Goal: Transaction & Acquisition: Purchase product/service

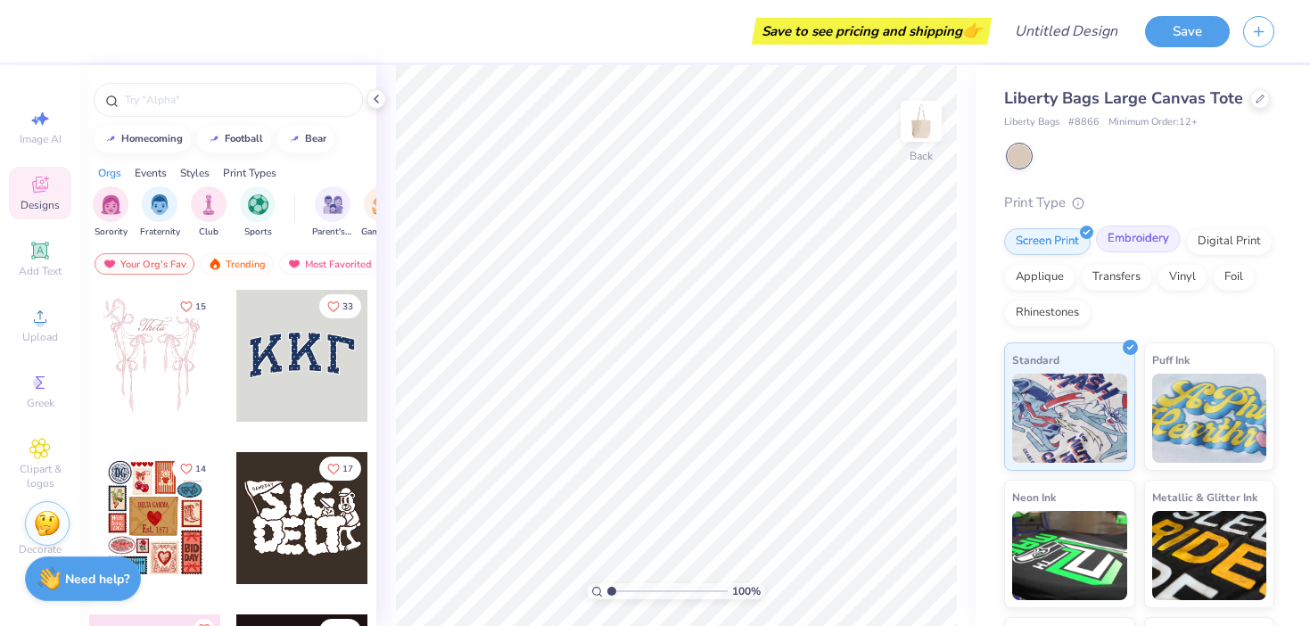
click at [1137, 244] on div "Embroidery" at bounding box center [1138, 239] width 85 height 27
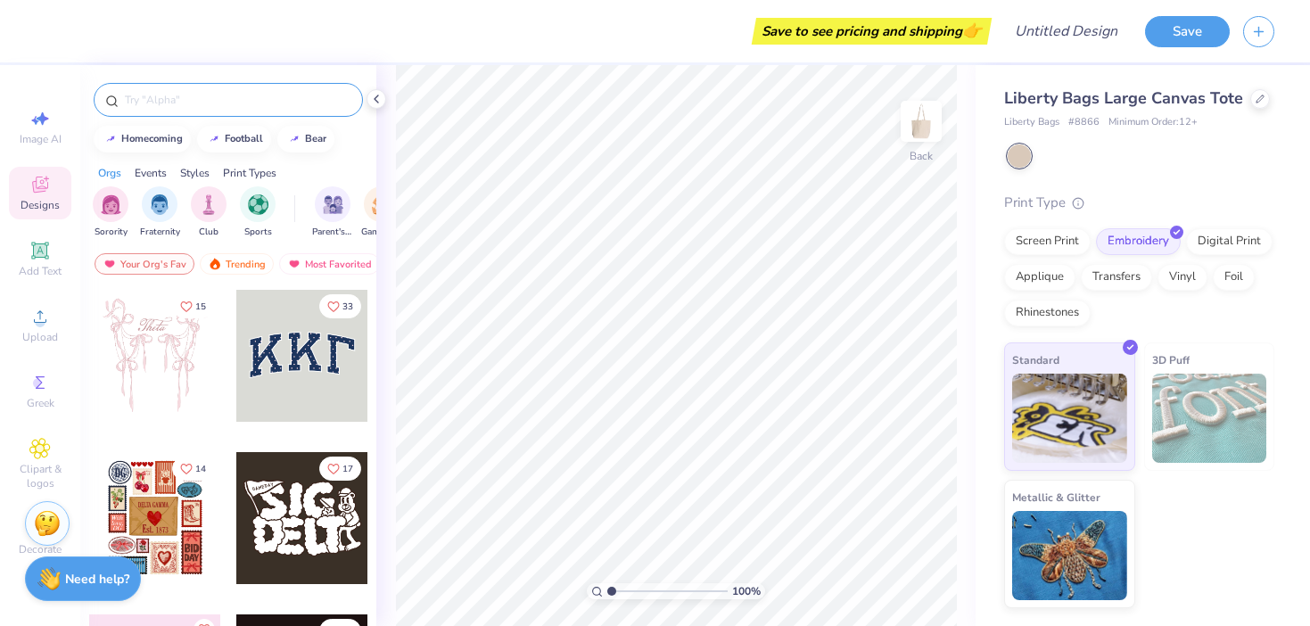
click at [202, 105] on input "text" at bounding box center [237, 100] width 228 height 18
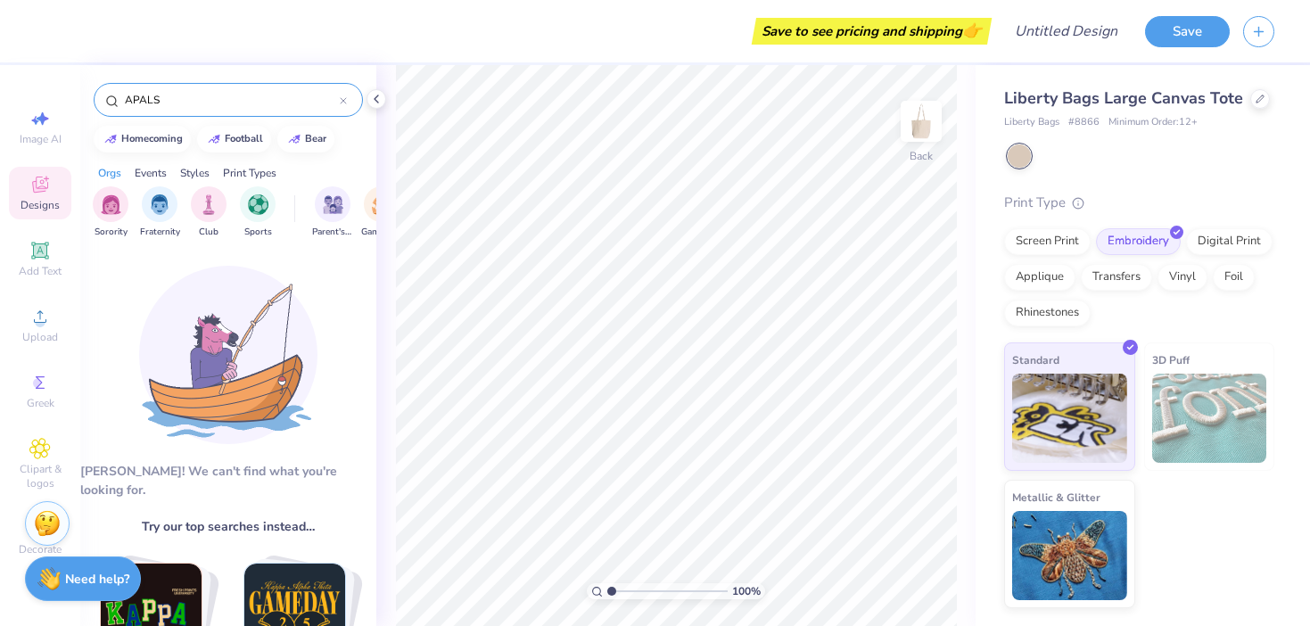
type input "APALSA"
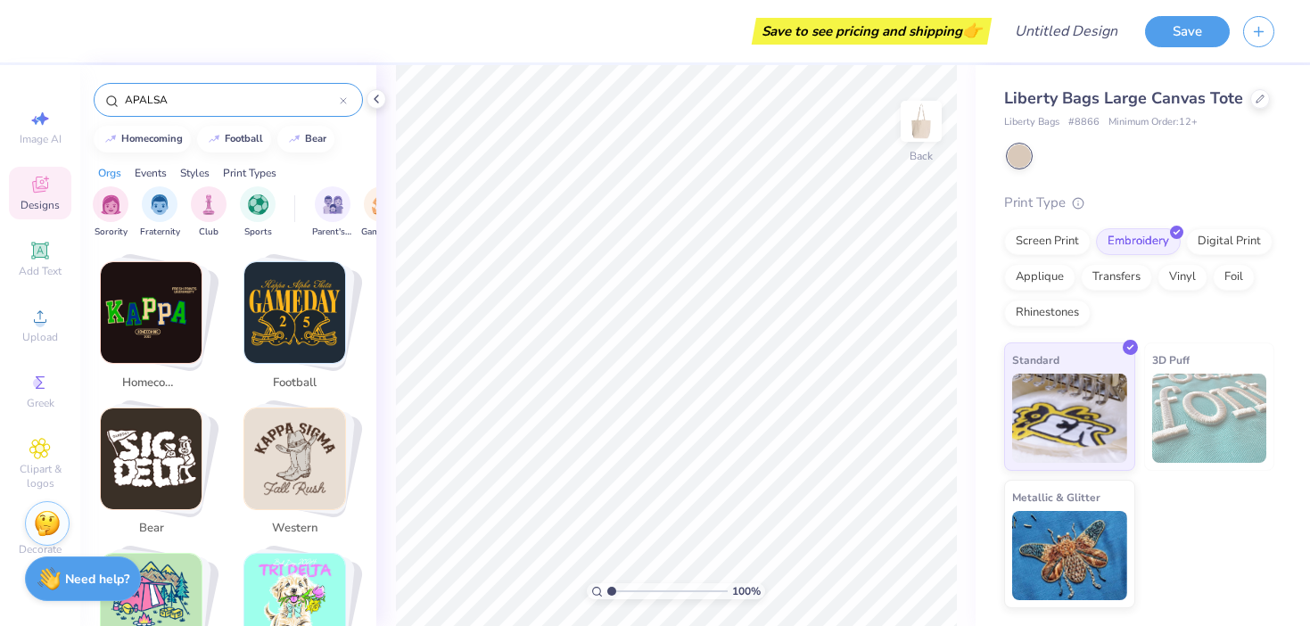
scroll to position [318, 0]
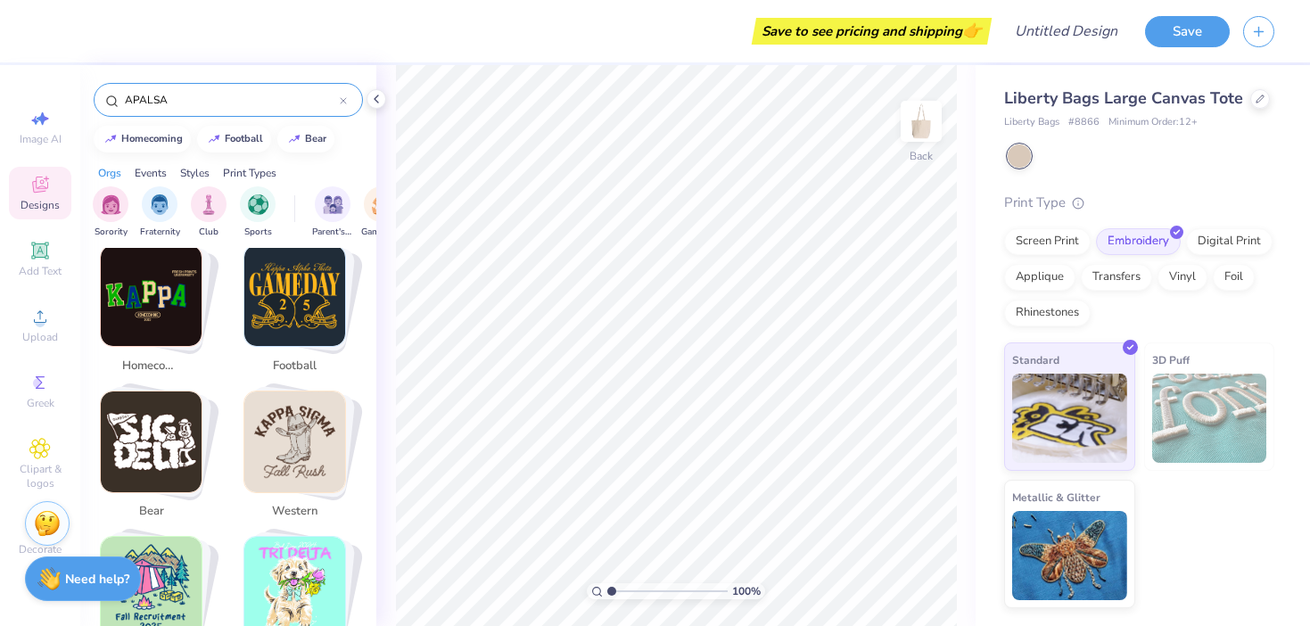
drag, startPoint x: 198, startPoint y: 106, endPoint x: 73, endPoint y: 105, distance: 124.8
click at [73, 105] on div "Save to see pricing and shipping 👉 Design Title Save Image AI Designs Add Text …" at bounding box center [655, 313] width 1310 height 626
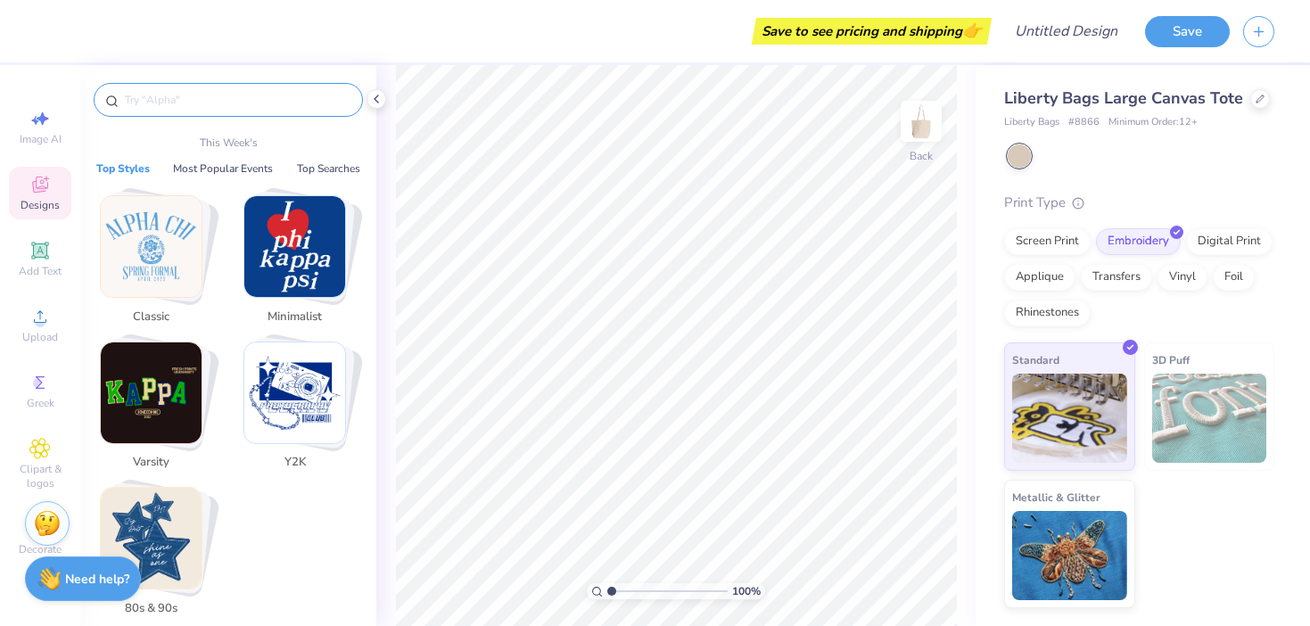
click at [182, 274] on img "Stack Card Button Classic" at bounding box center [151, 246] width 101 height 101
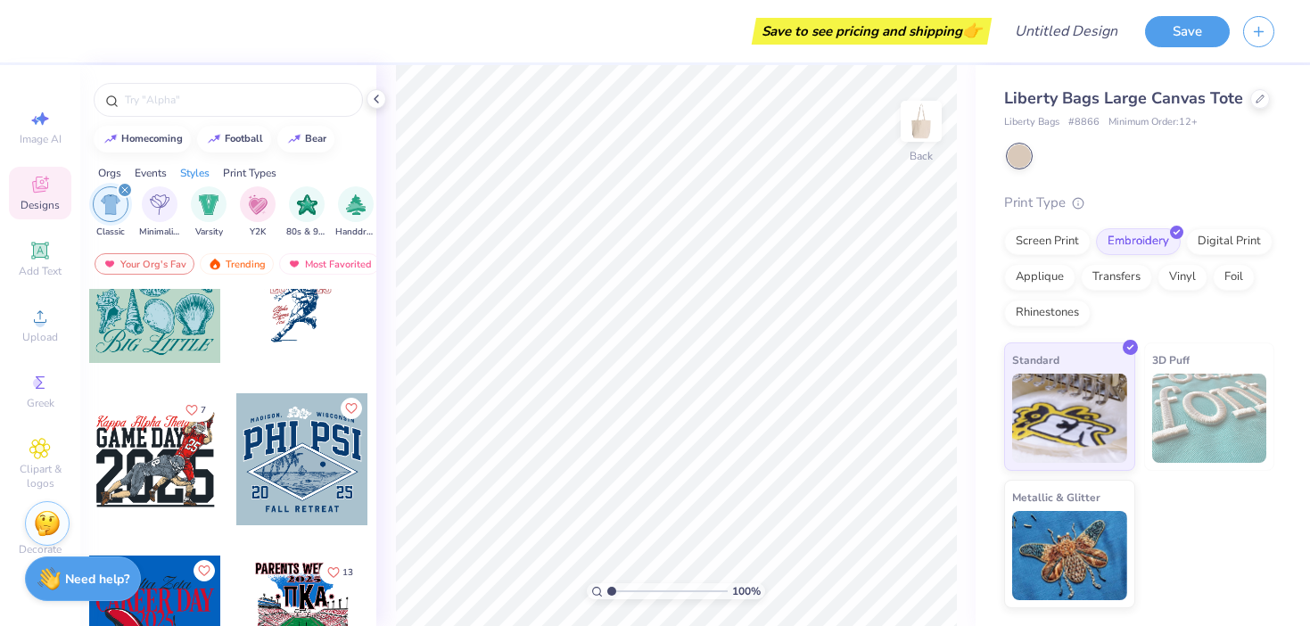
scroll to position [732, 0]
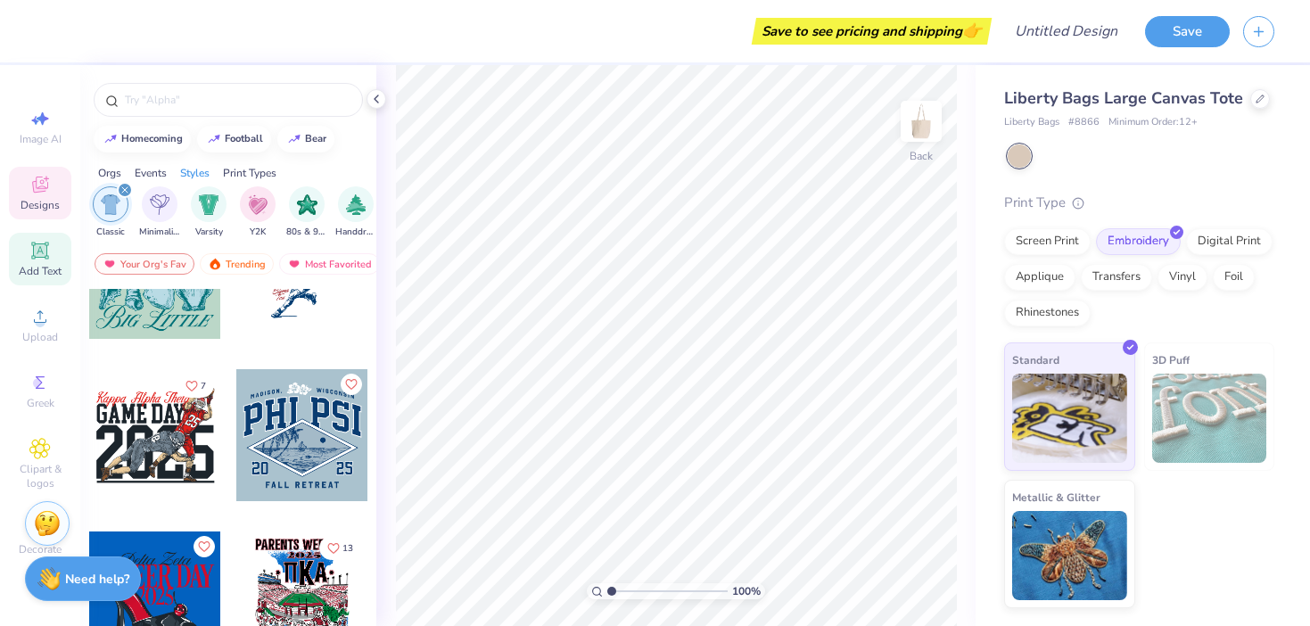
click at [50, 255] on icon at bounding box center [39, 250] width 21 height 21
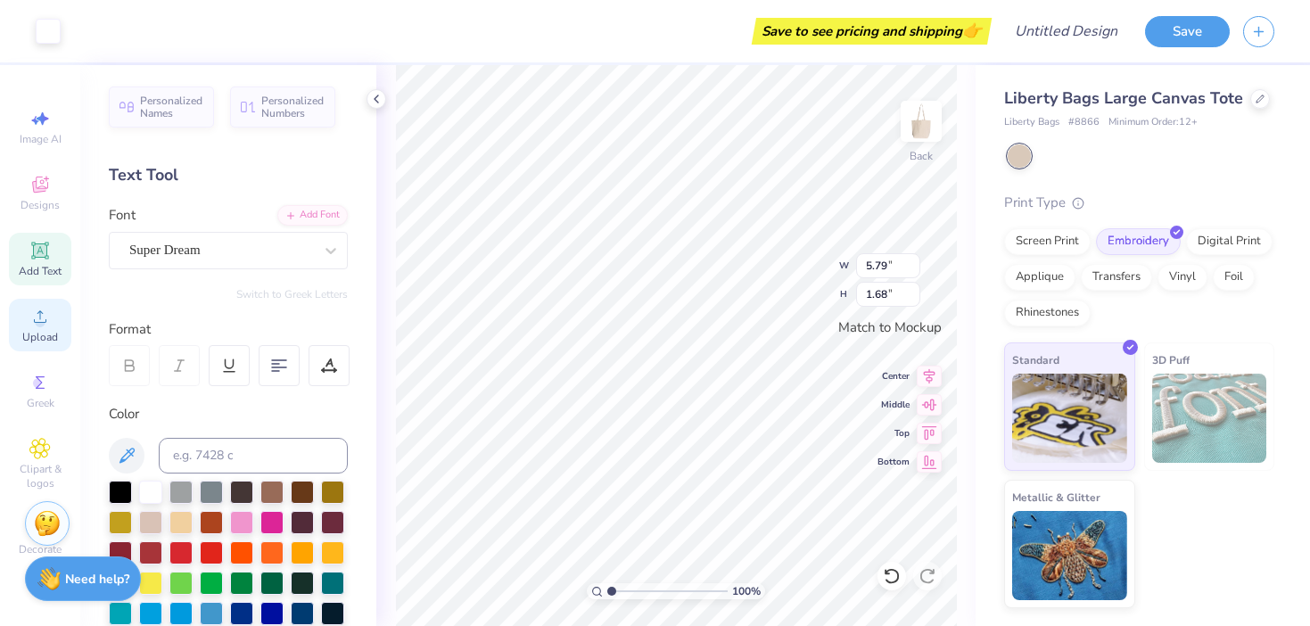
click at [44, 324] on circle at bounding box center [40, 322] width 10 height 10
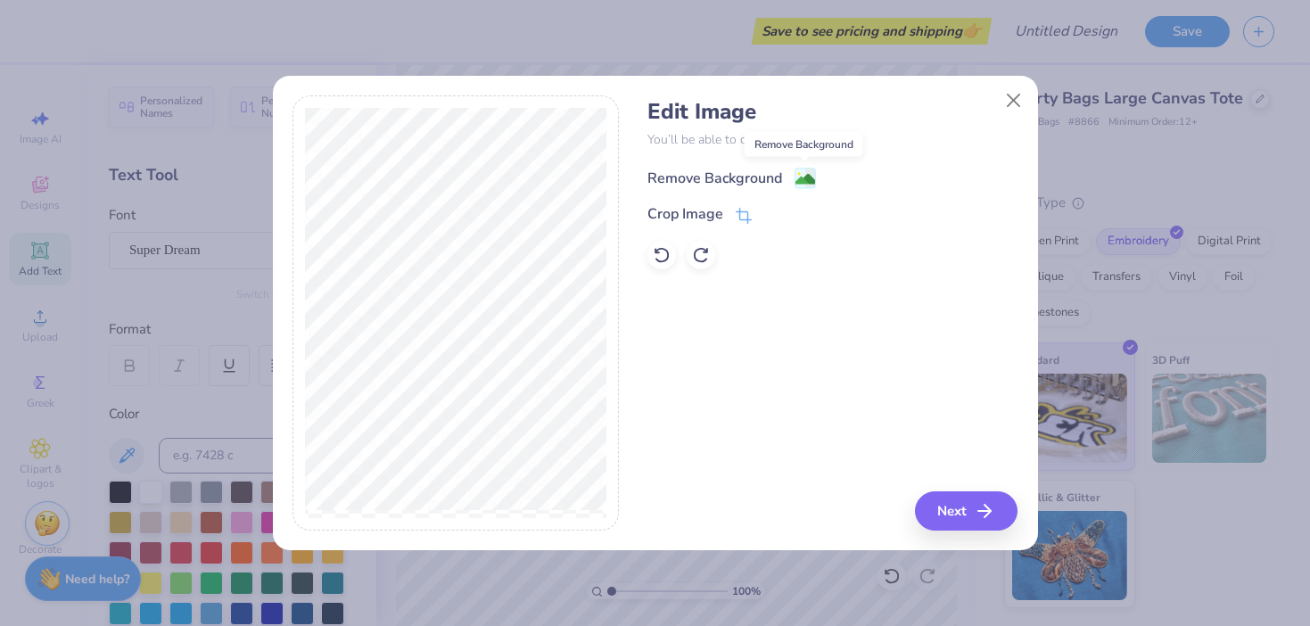
click at [810, 182] on image at bounding box center [805, 179] width 20 height 20
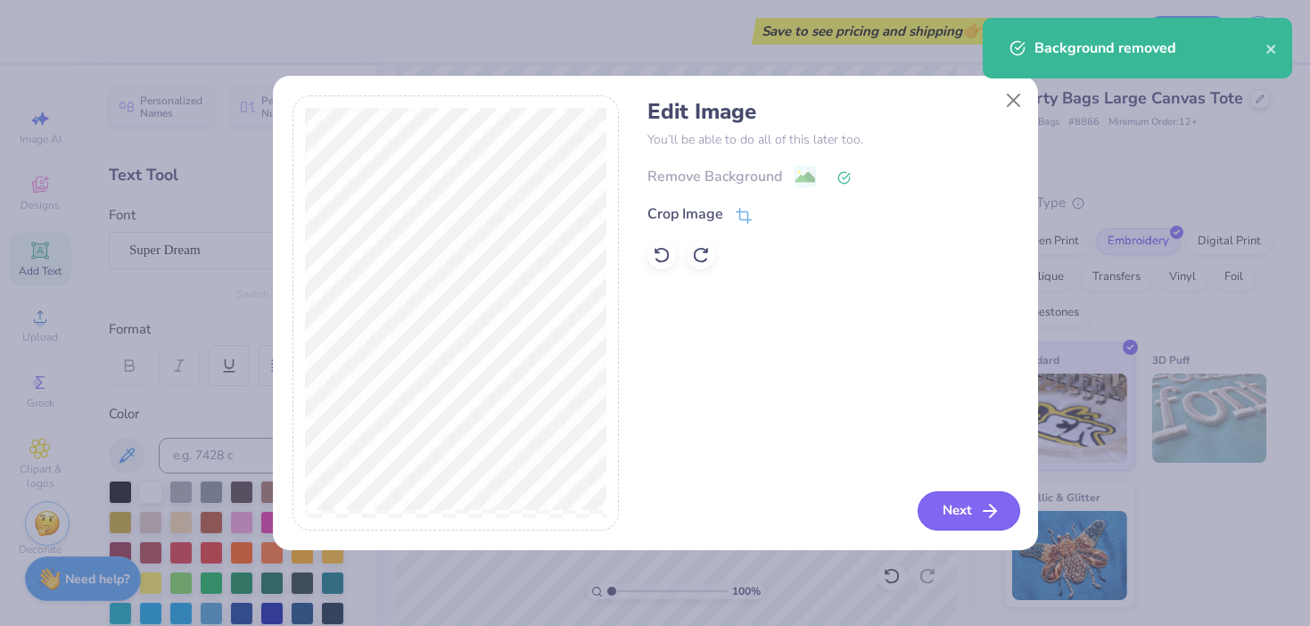
click at [966, 507] on button "Next" at bounding box center [968, 510] width 103 height 39
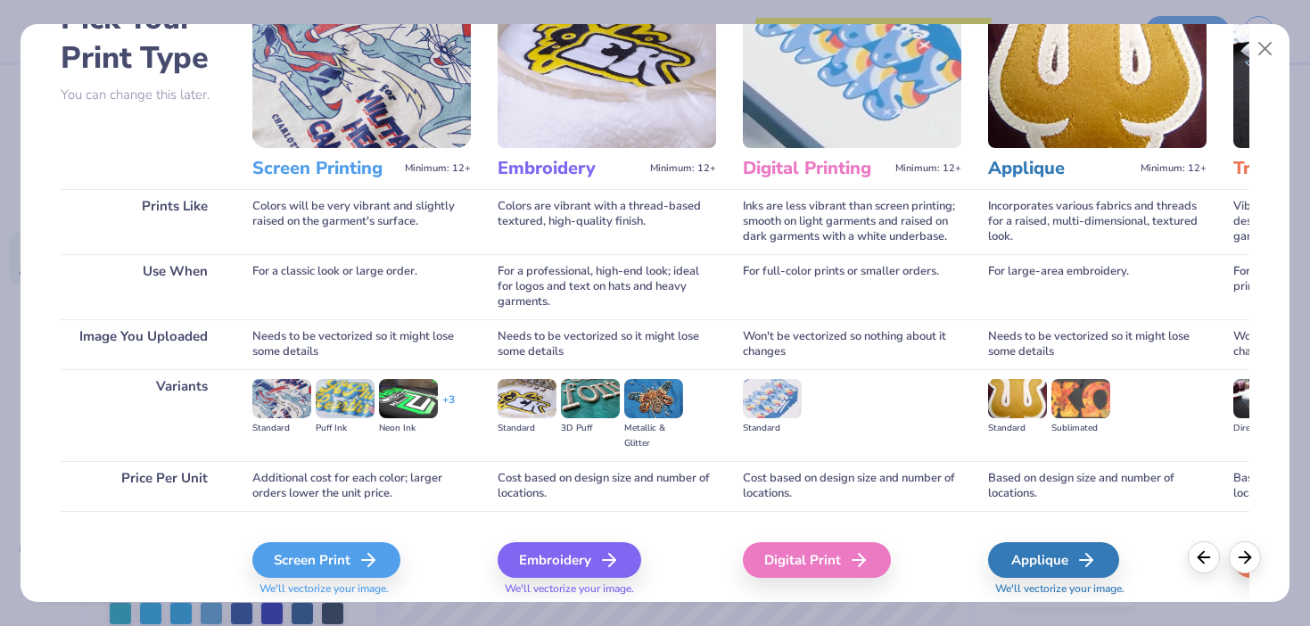
scroll to position [174, 0]
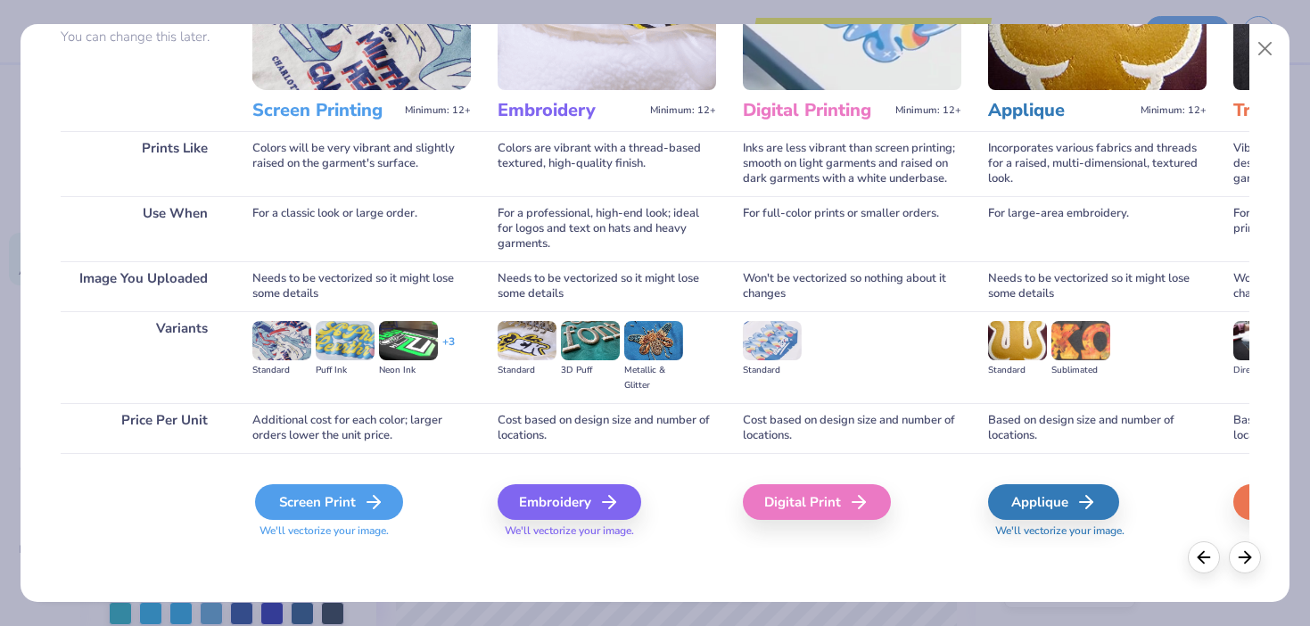
click at [302, 501] on div "Screen Print" at bounding box center [329, 502] width 148 height 36
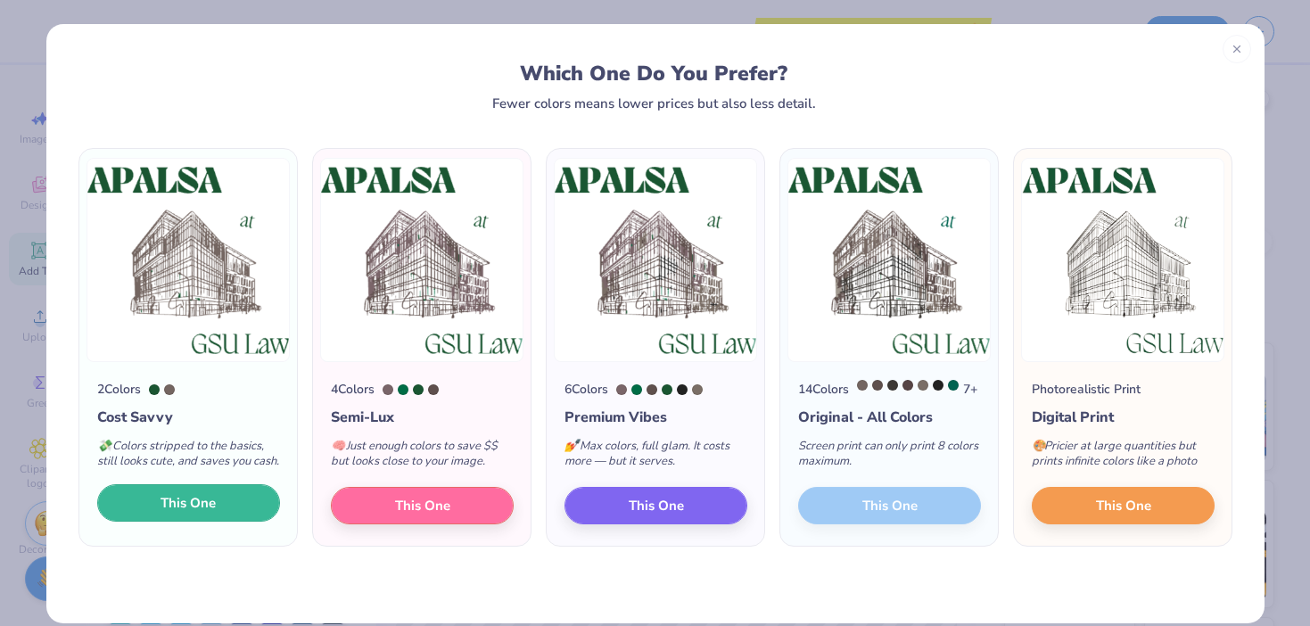
click at [228, 522] on button "This One" at bounding box center [188, 502] width 183 height 37
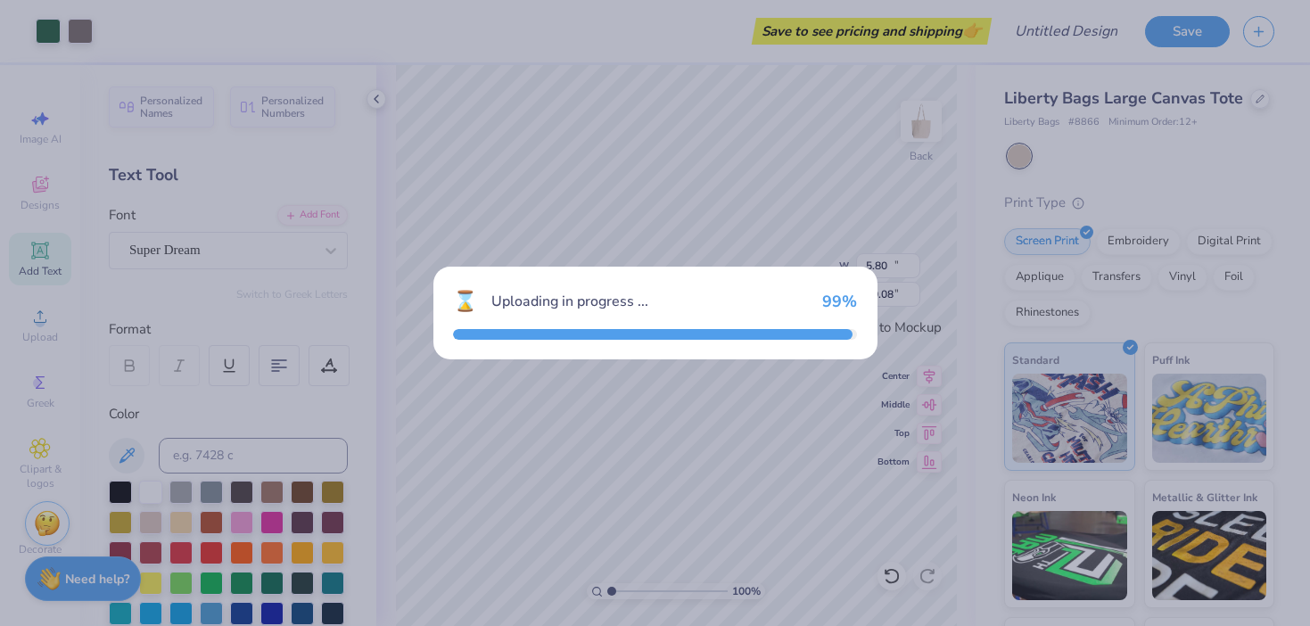
type input "10.87"
type input "10.08"
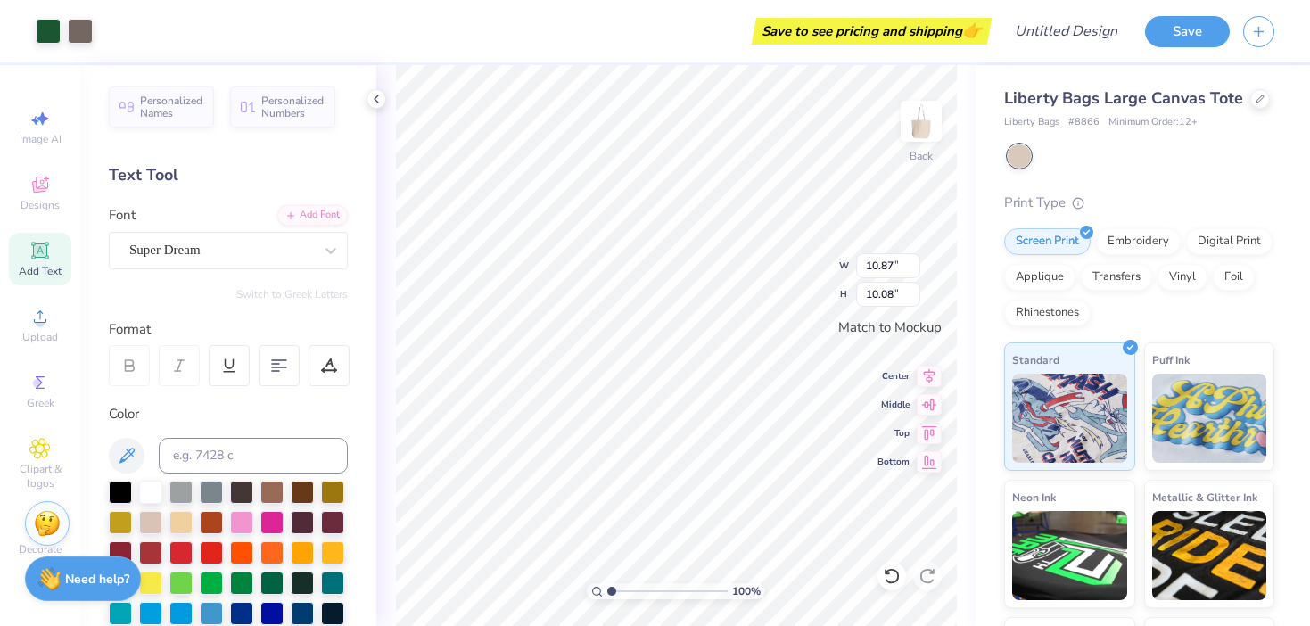
type input "11.41"
type input "10.58"
click at [47, 185] on icon at bounding box center [40, 185] width 16 height 16
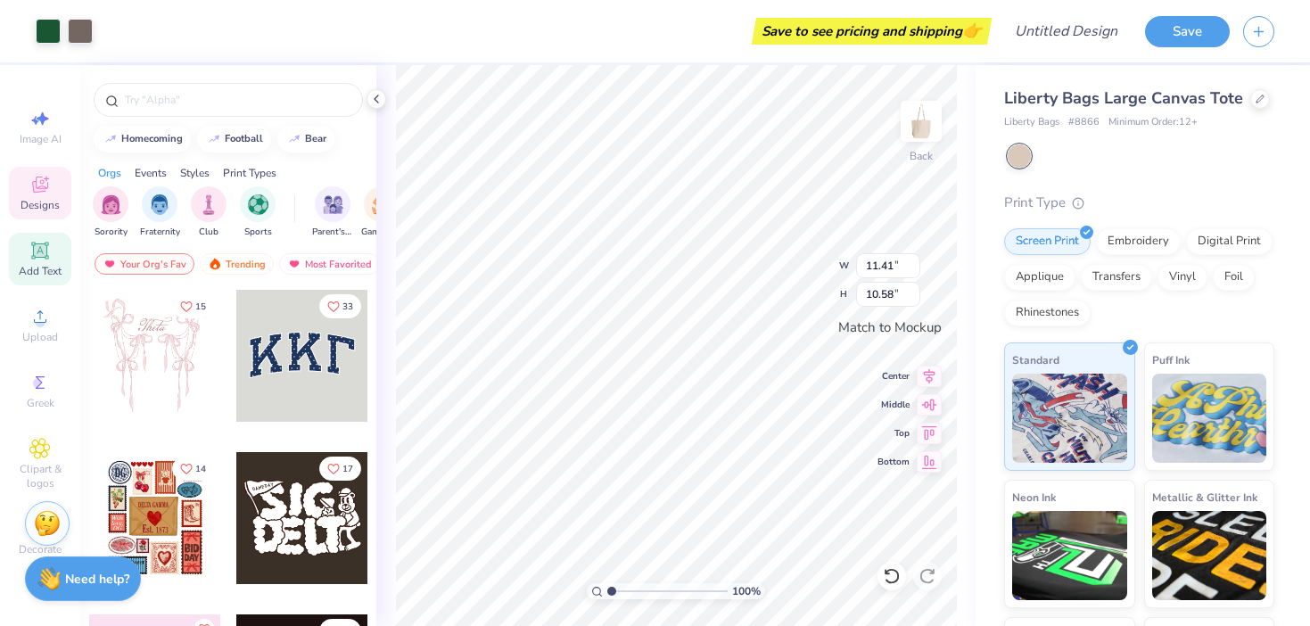
click at [42, 256] on icon at bounding box center [39, 249] width 13 height 13
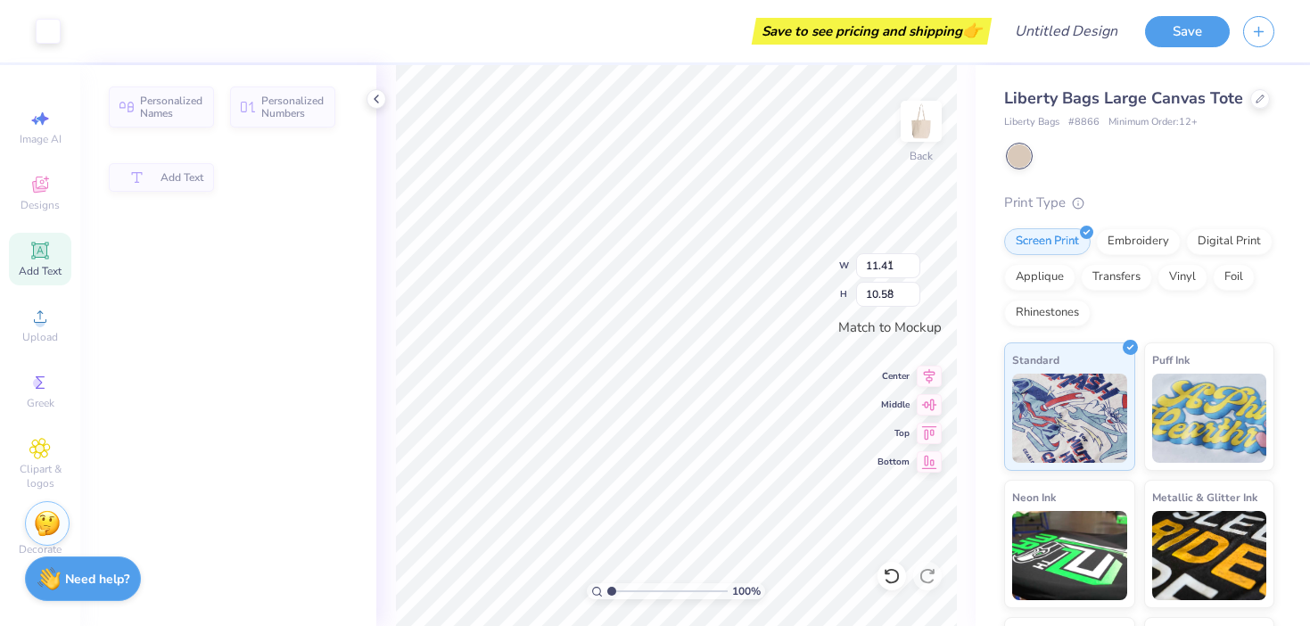
type input "5.80"
type input "1.68"
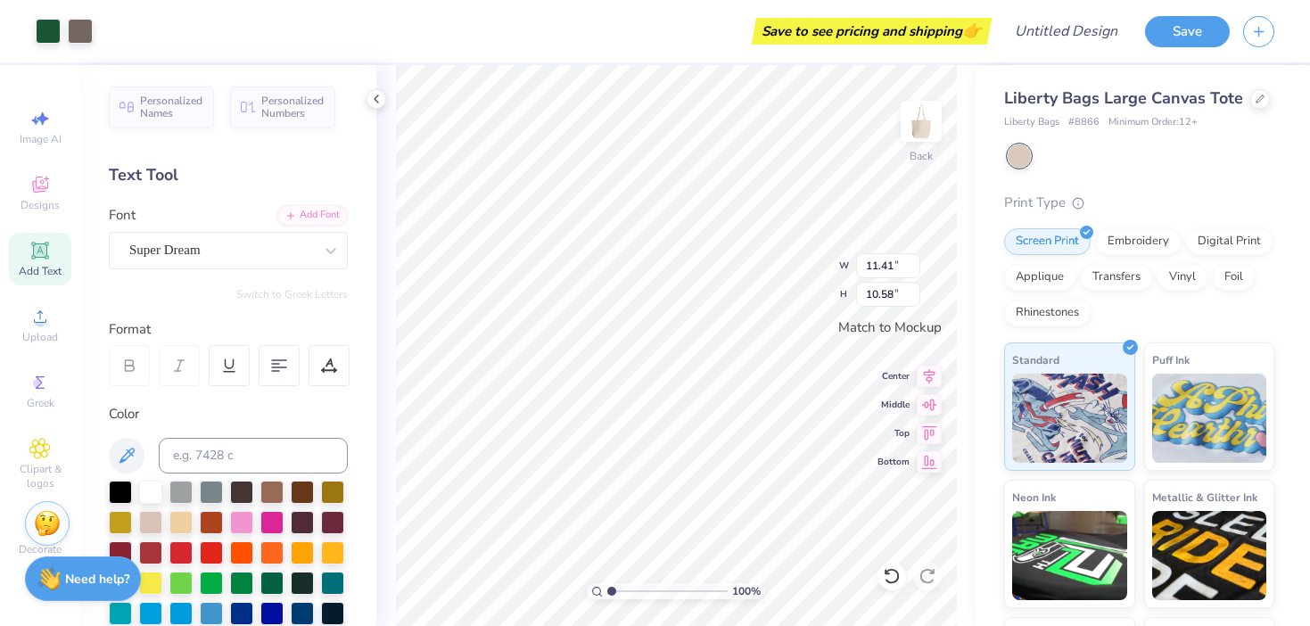
type input "4.55"
type input "4.22"
type input "5.80"
type input "1.68"
type input "11.35"
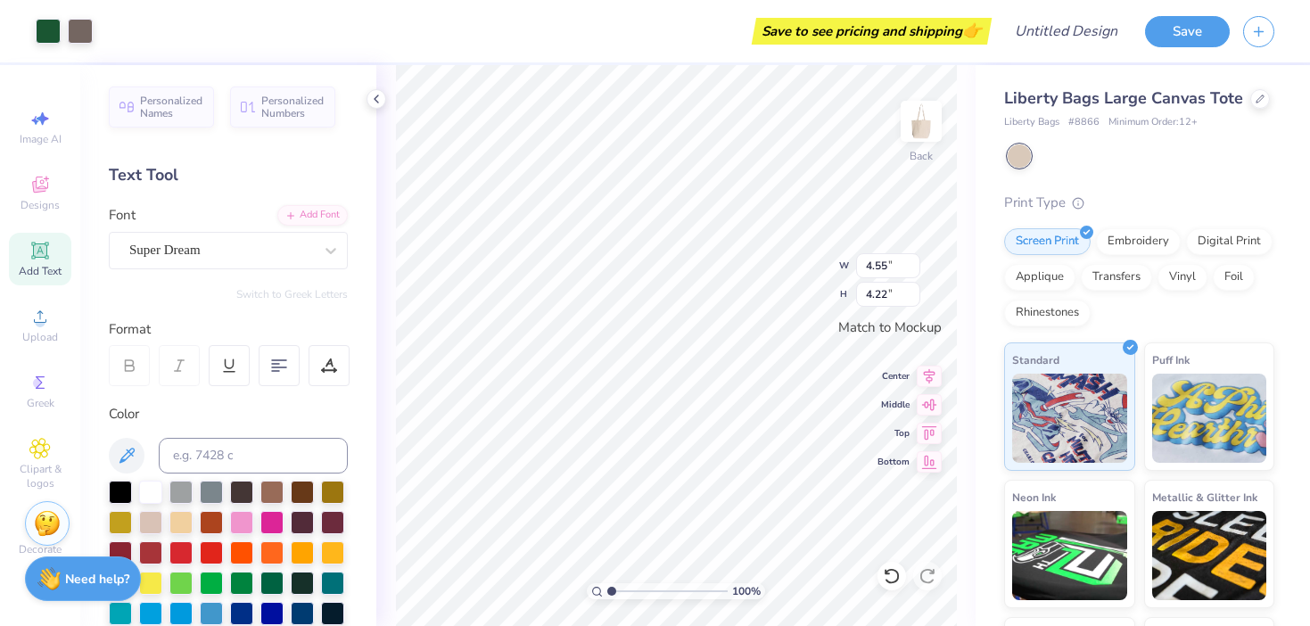
type input "10.53"
click at [785, 273] on div "100 % Back W 11.35 H 10.53 Y Center Middle Top Bottom" at bounding box center [675, 345] width 599 height 561
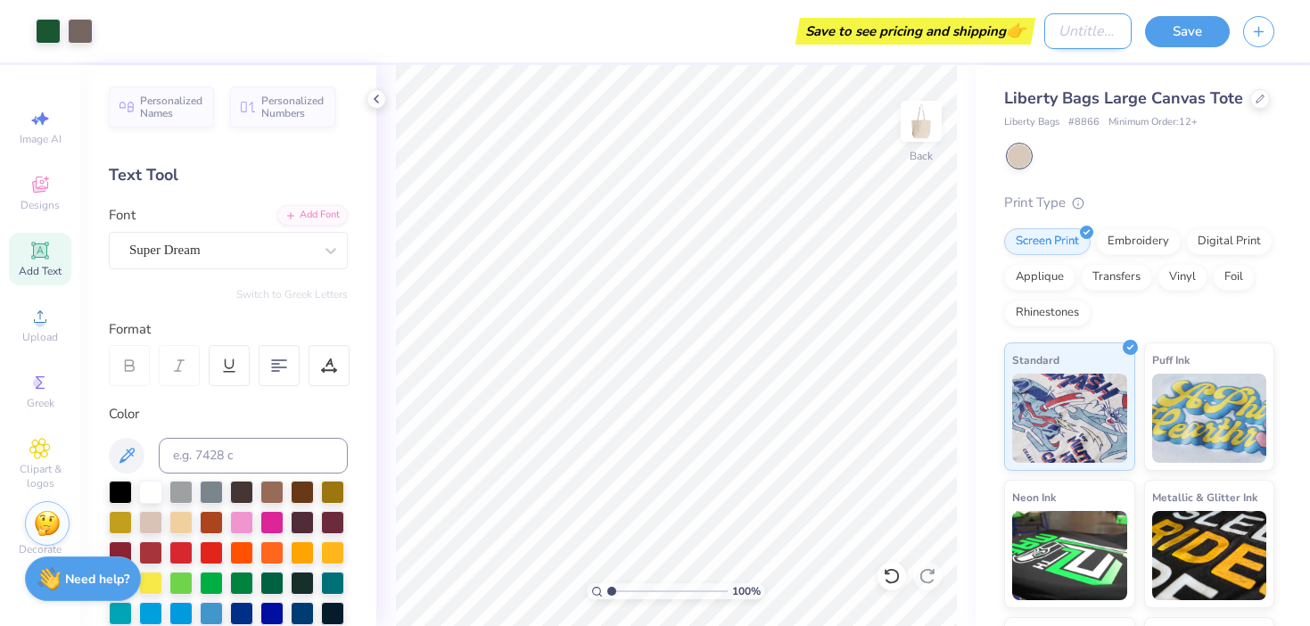
click at [1046, 37] on input "Design Title" at bounding box center [1087, 31] width 87 height 36
type input "APALSA Merch"
click at [1181, 31] on button "Save" at bounding box center [1187, 28] width 85 height 31
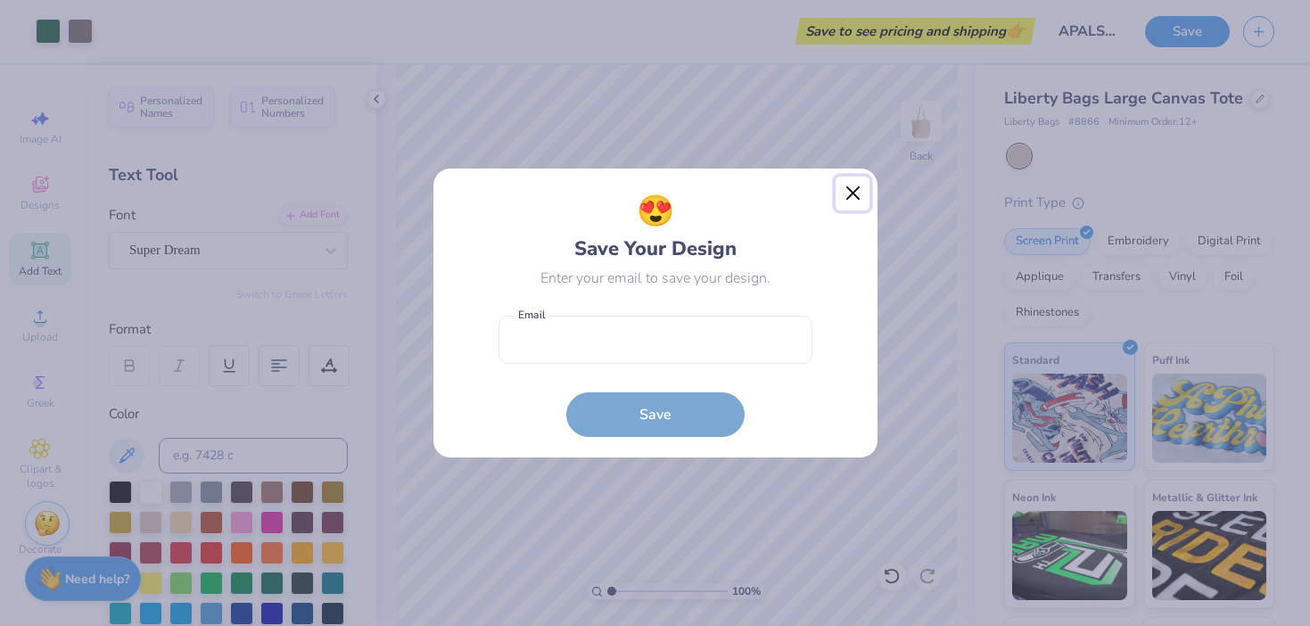
click at [855, 189] on button "Close" at bounding box center [852, 194] width 34 height 34
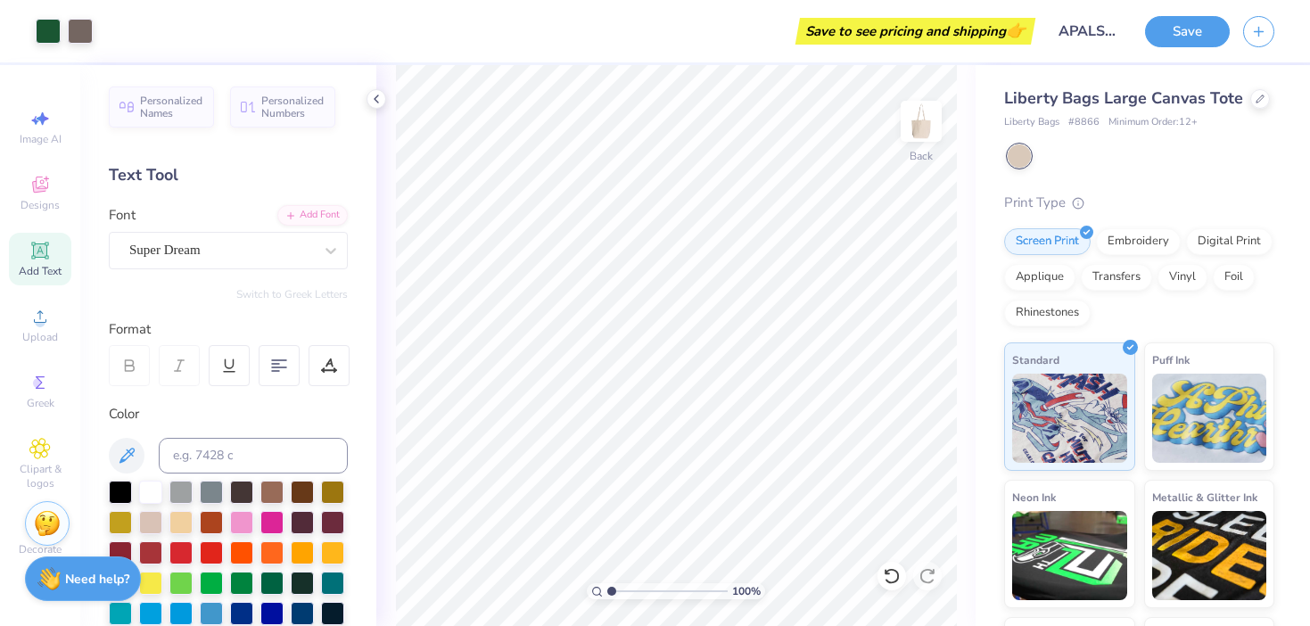
click at [985, 28] on div "Save to see pricing and shipping 👉" at bounding box center [915, 31] width 231 height 27
click at [1186, 28] on button "Save" at bounding box center [1187, 28] width 85 height 31
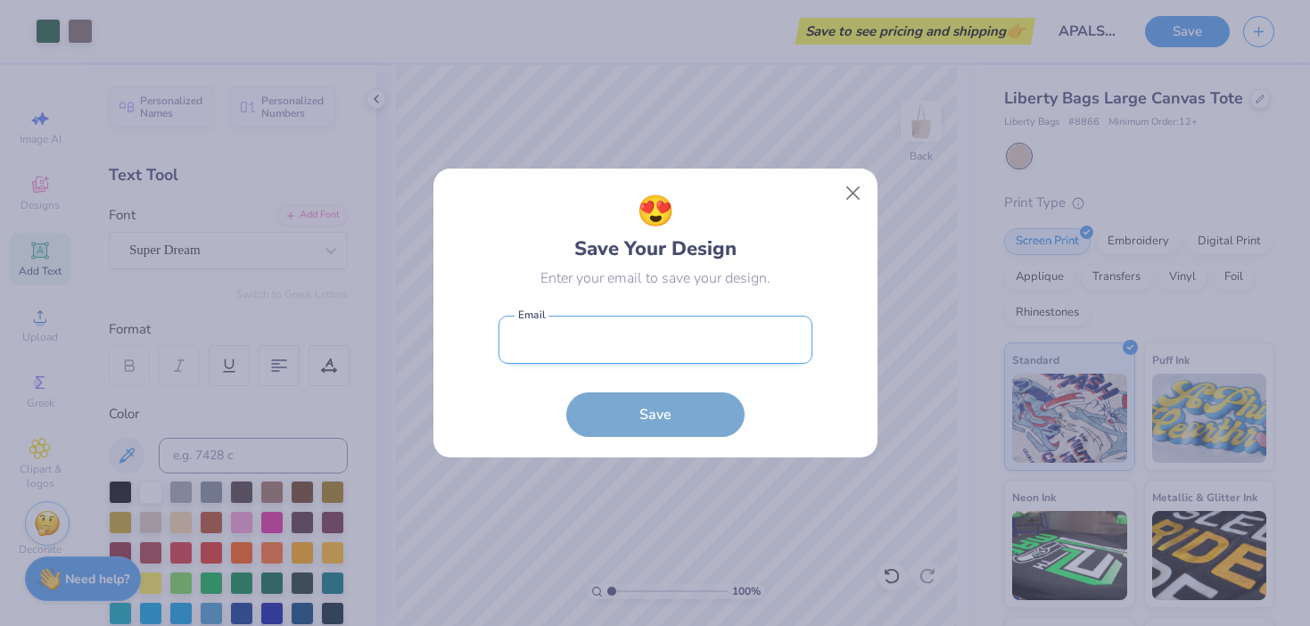
click at [627, 346] on input "email" at bounding box center [655, 340] width 314 height 49
type input "[EMAIL_ADDRESS][DOMAIN_NAME]"
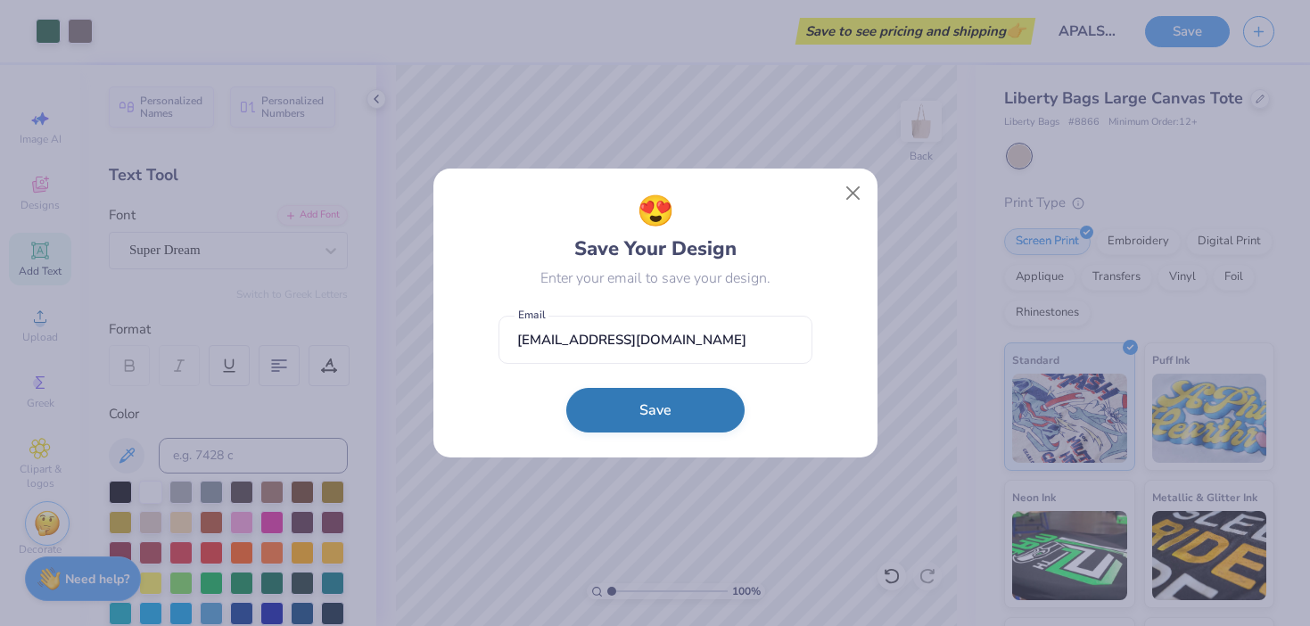
click at [648, 423] on button "Save" at bounding box center [655, 410] width 178 height 45
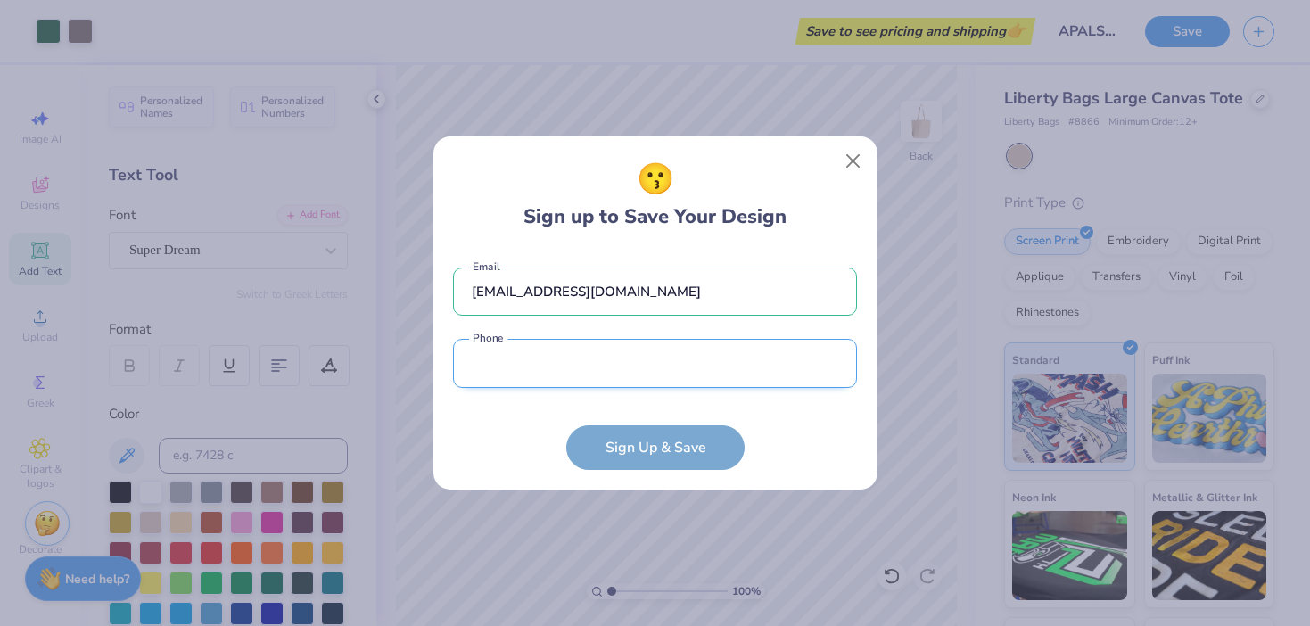
click at [612, 362] on input "tel" at bounding box center [655, 363] width 404 height 49
type input "[PHONE_NUMBER]"
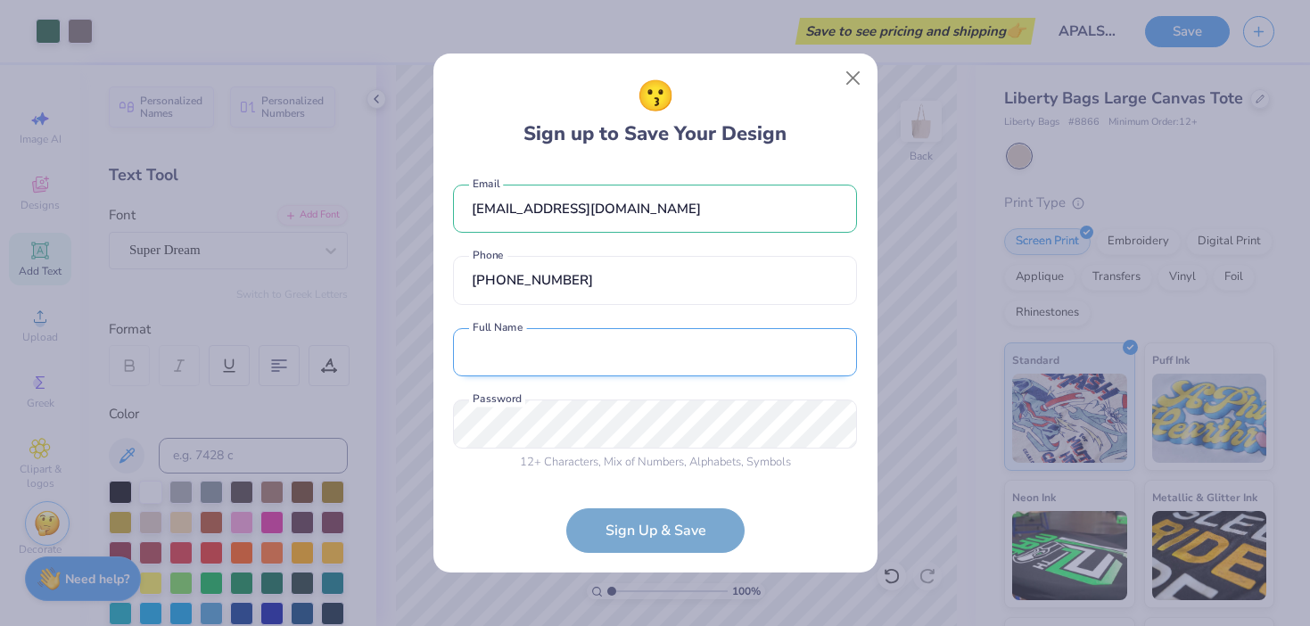
click at [628, 372] on input "text" at bounding box center [655, 352] width 404 height 49
type input "[PERSON_NAME]"
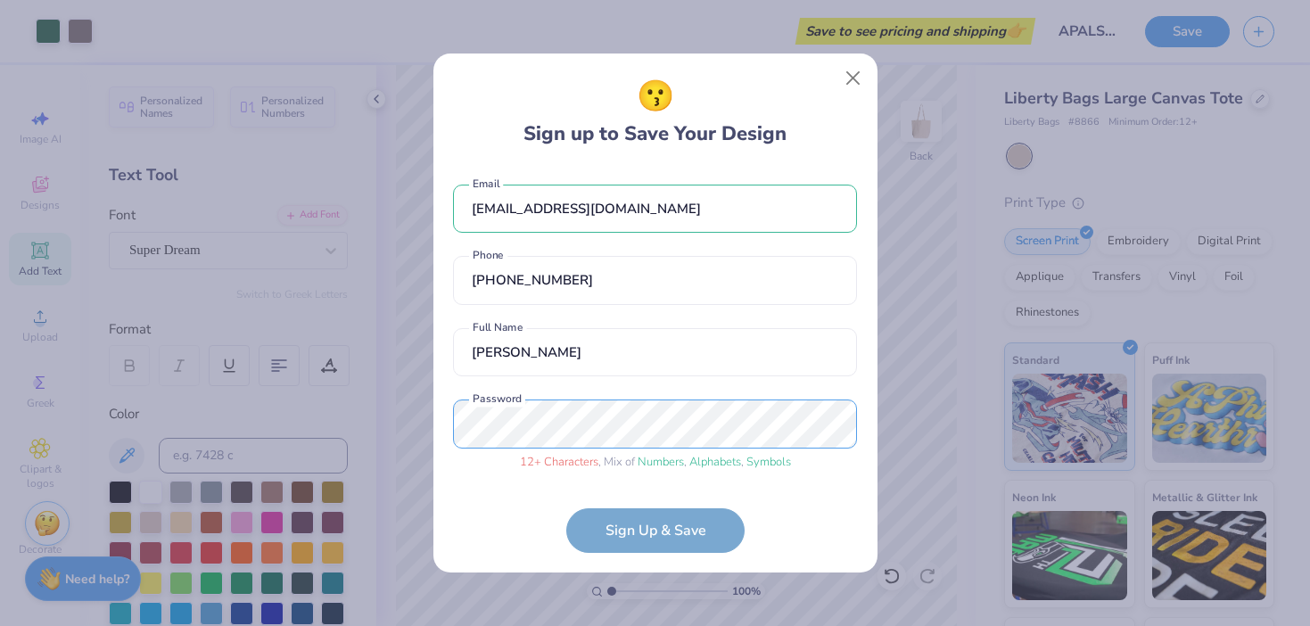
click at [395, 407] on div "😗 Sign up to Save Your Design [EMAIL_ADDRESS][DOMAIN_NAME] Email [PHONE_NUMBER]…" at bounding box center [655, 313] width 1310 height 626
click at [523, 484] on form "[EMAIL_ADDRESS][DOMAIN_NAME] Email [PHONE_NUMBER] Phone [PERSON_NAME] Full Name…" at bounding box center [655, 360] width 404 height 386
click at [424, 415] on div "😗 Sign up to Save Your Design [EMAIL_ADDRESS][DOMAIN_NAME] Email [PHONE_NUMBER]…" at bounding box center [655, 313] width 1310 height 626
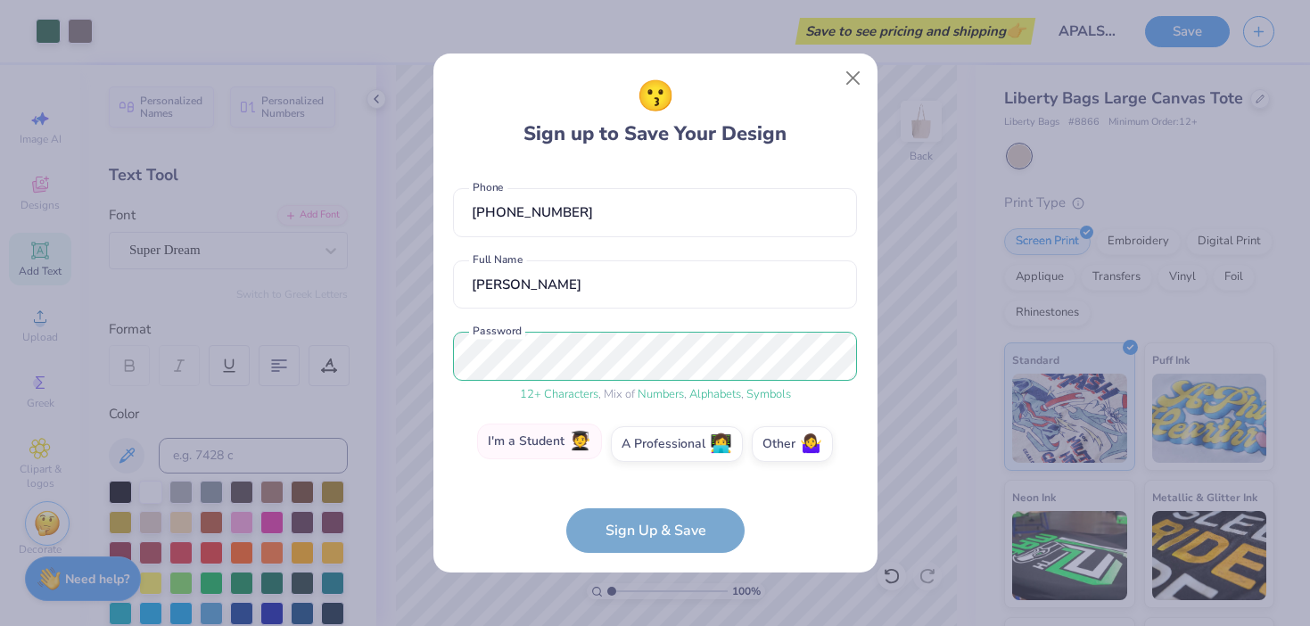
click at [555, 448] on label "I'm a Student 🧑‍🎓" at bounding box center [539, 441] width 125 height 36
click at [649, 511] on input "I'm a Student 🧑‍🎓" at bounding box center [655, 517] width 12 height 12
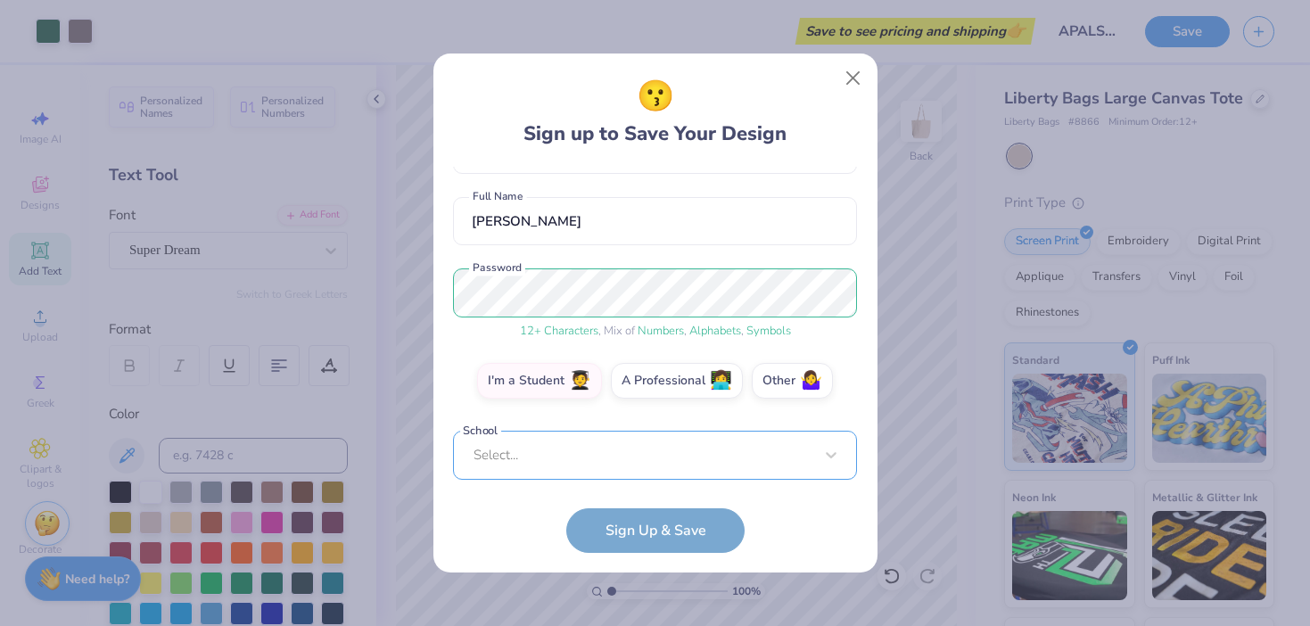
click at [700, 451] on div "Select..." at bounding box center [655, 455] width 404 height 49
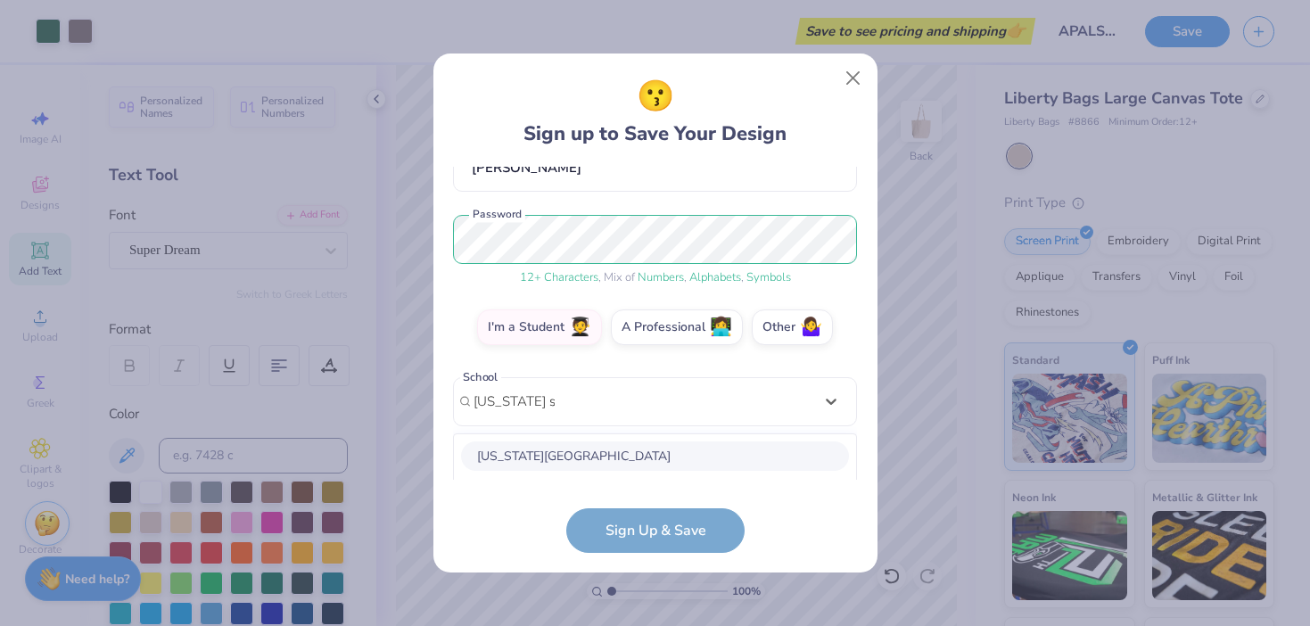
scroll to position [407, 0]
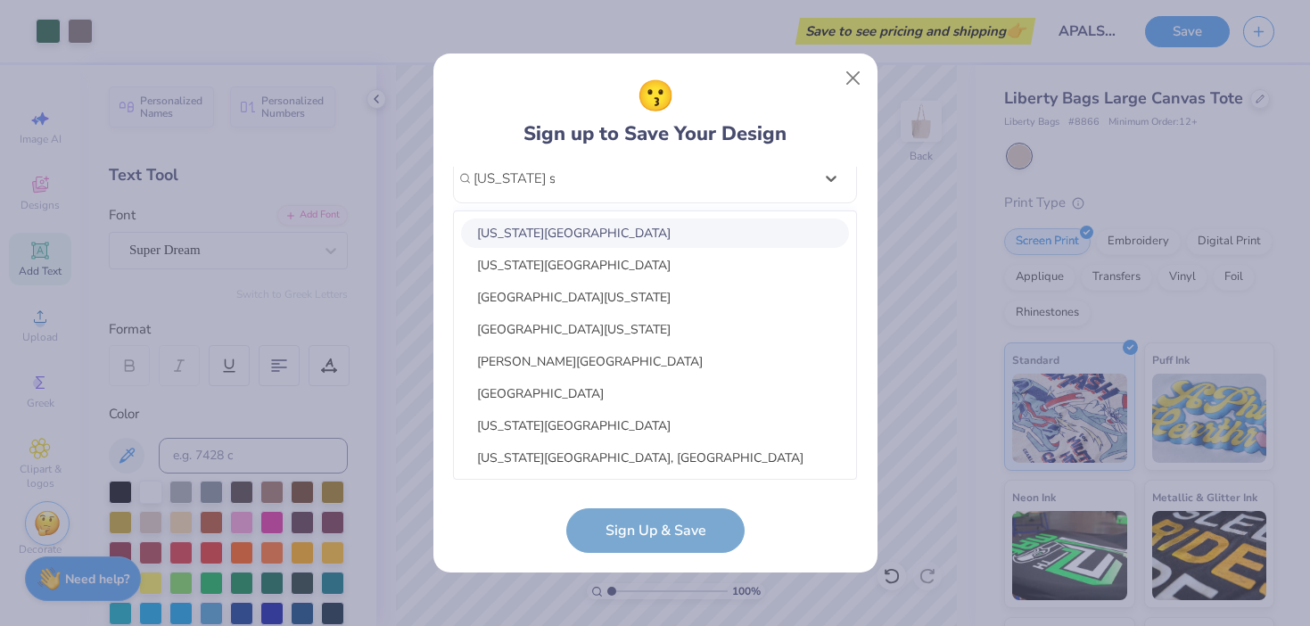
click at [704, 234] on div "[US_STATE][GEOGRAPHIC_DATA]" at bounding box center [655, 232] width 388 height 29
type input "[US_STATE] state"
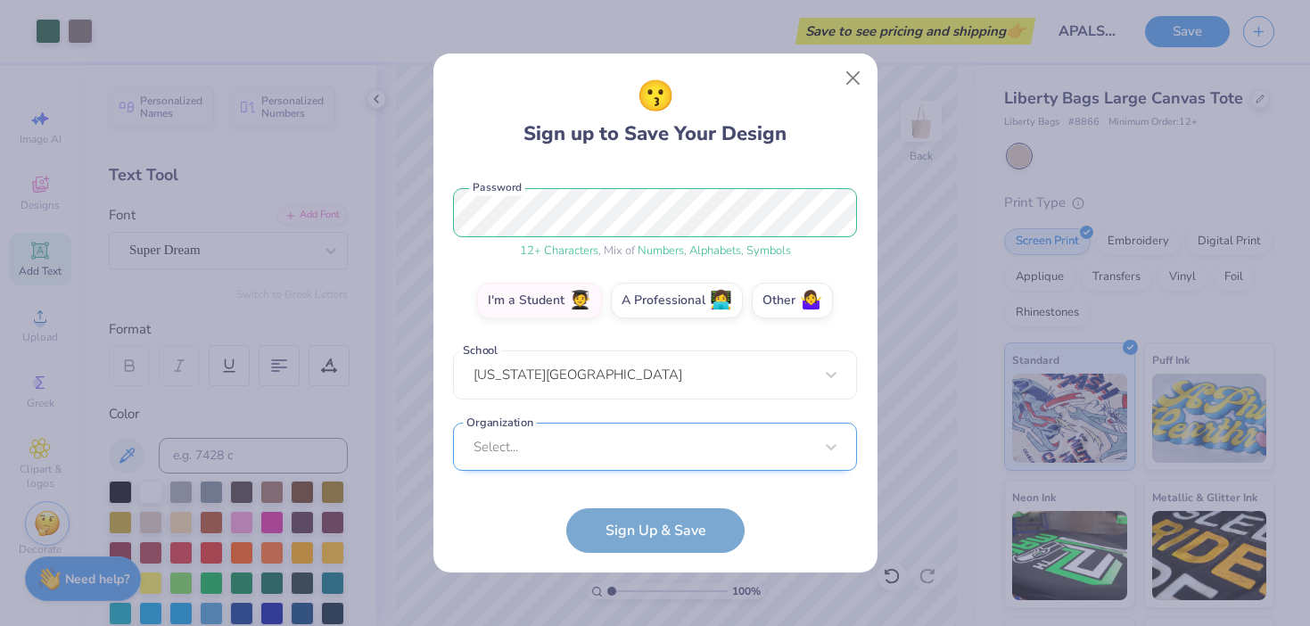
click at [691, 440] on div "Select..." at bounding box center [655, 447] width 404 height 49
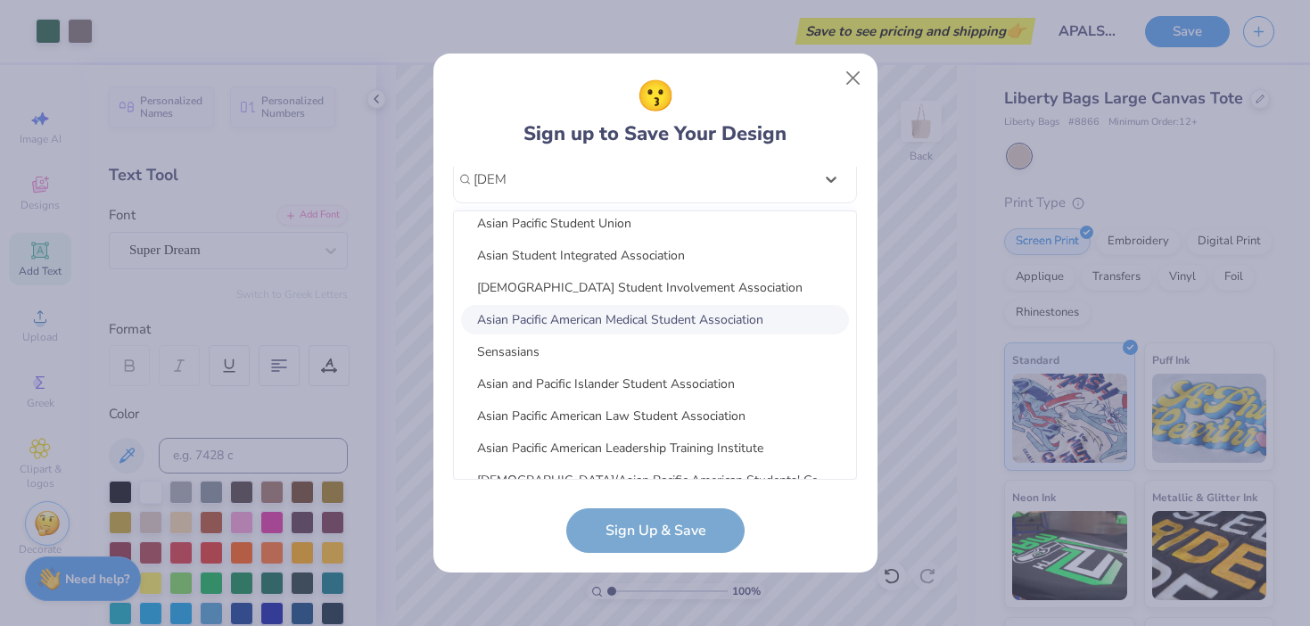
scroll to position [1105, 0]
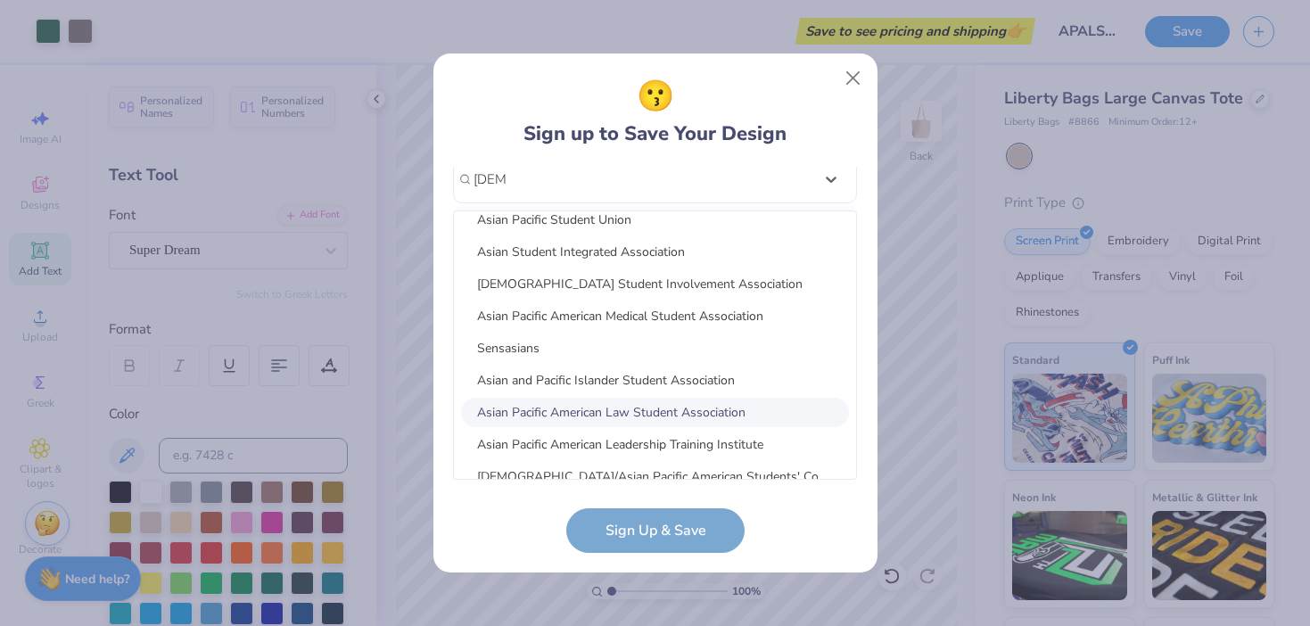
click at [675, 419] on div "Asian Pacific American Law Student Association" at bounding box center [655, 412] width 388 height 29
type input "[DEMOGRAPHIC_DATA]"
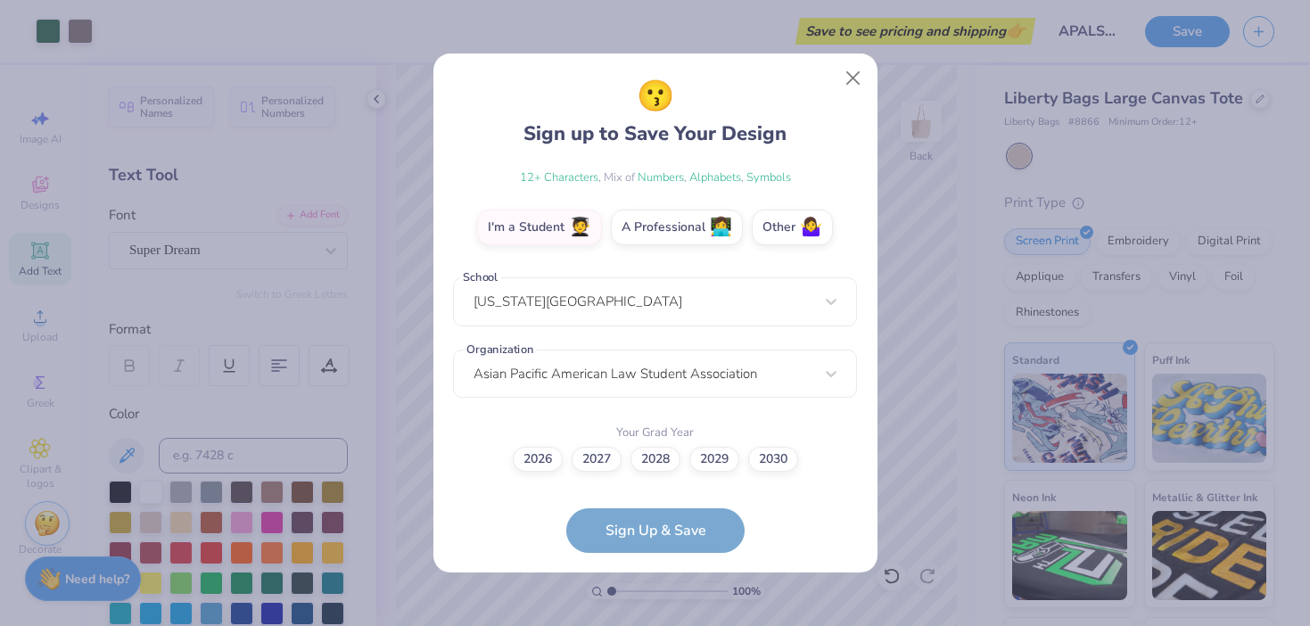
click at [637, 532] on form "[EMAIL_ADDRESS][DOMAIN_NAME] Email [PHONE_NUMBER] Phone [PERSON_NAME] Full Name…" at bounding box center [655, 360] width 404 height 386
click at [618, 533] on form "[EMAIL_ADDRESS][DOMAIN_NAME] Email [PHONE_NUMBER] Phone [PERSON_NAME] Full Name…" at bounding box center [655, 360] width 404 height 386
click at [602, 463] on label "2027" at bounding box center [596, 456] width 50 height 25
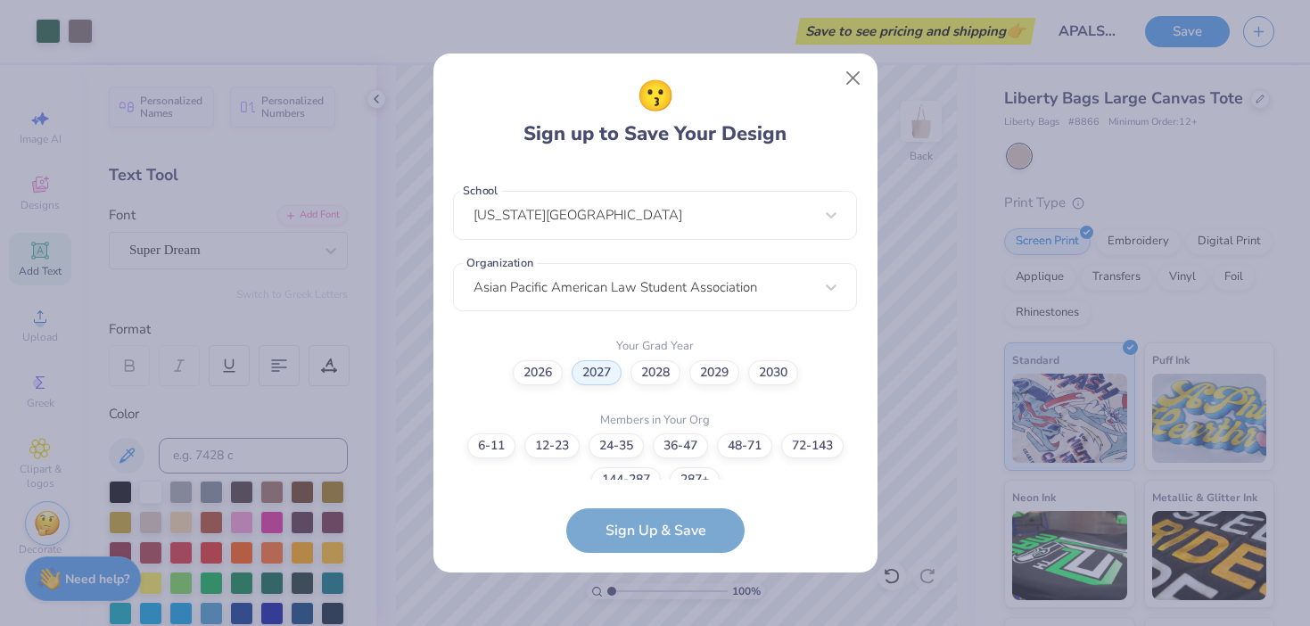
scroll to position [373, 0]
click at [669, 447] on label "36-47" at bounding box center [680, 441] width 55 height 25
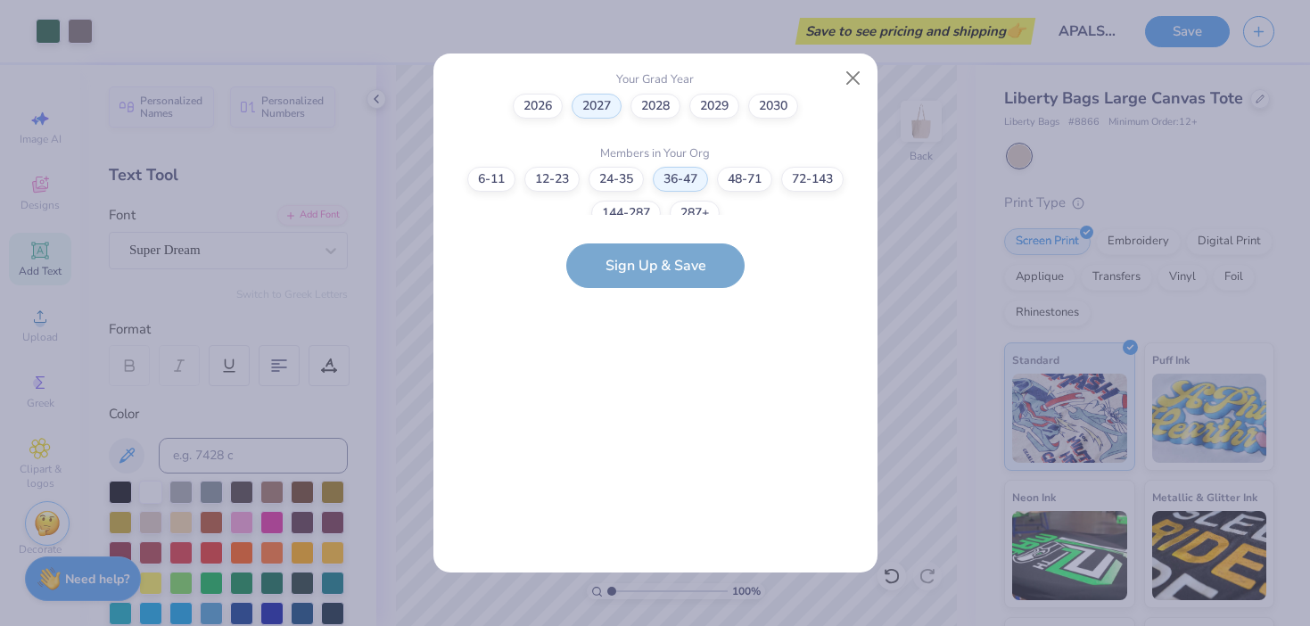
scroll to position [0, 0]
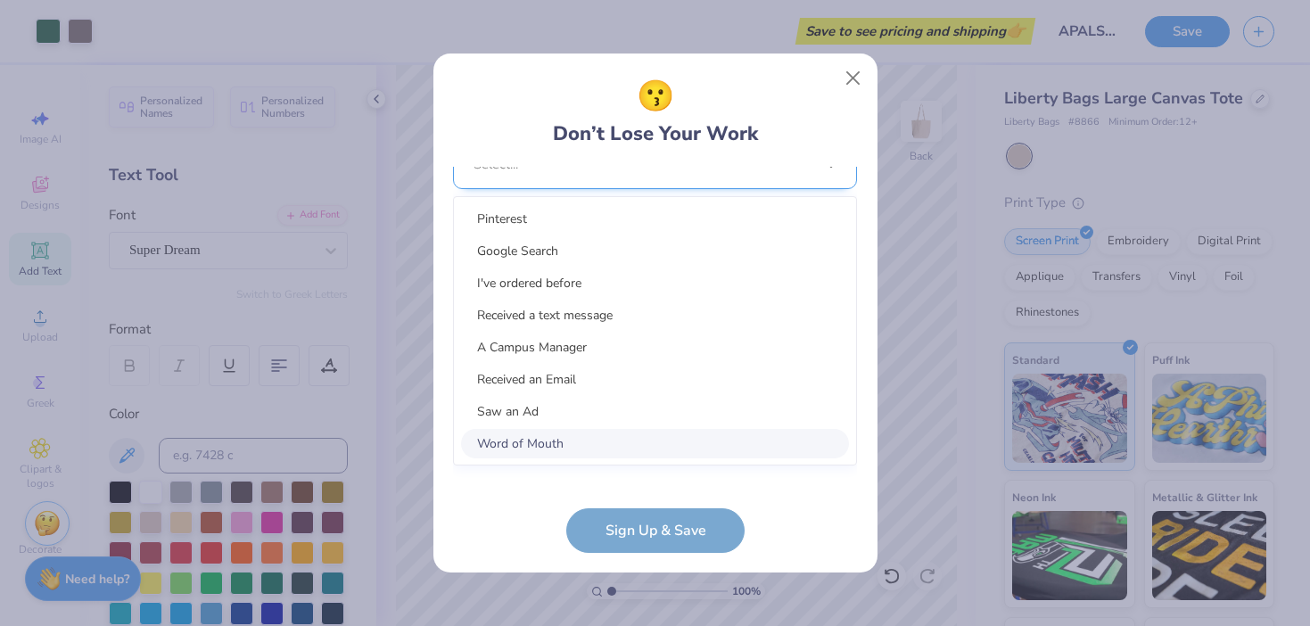
click at [632, 449] on div "option Word of Mouth focused, 8 of 15. 15 results available. Use Up and Down to…" at bounding box center [655, 302] width 404 height 325
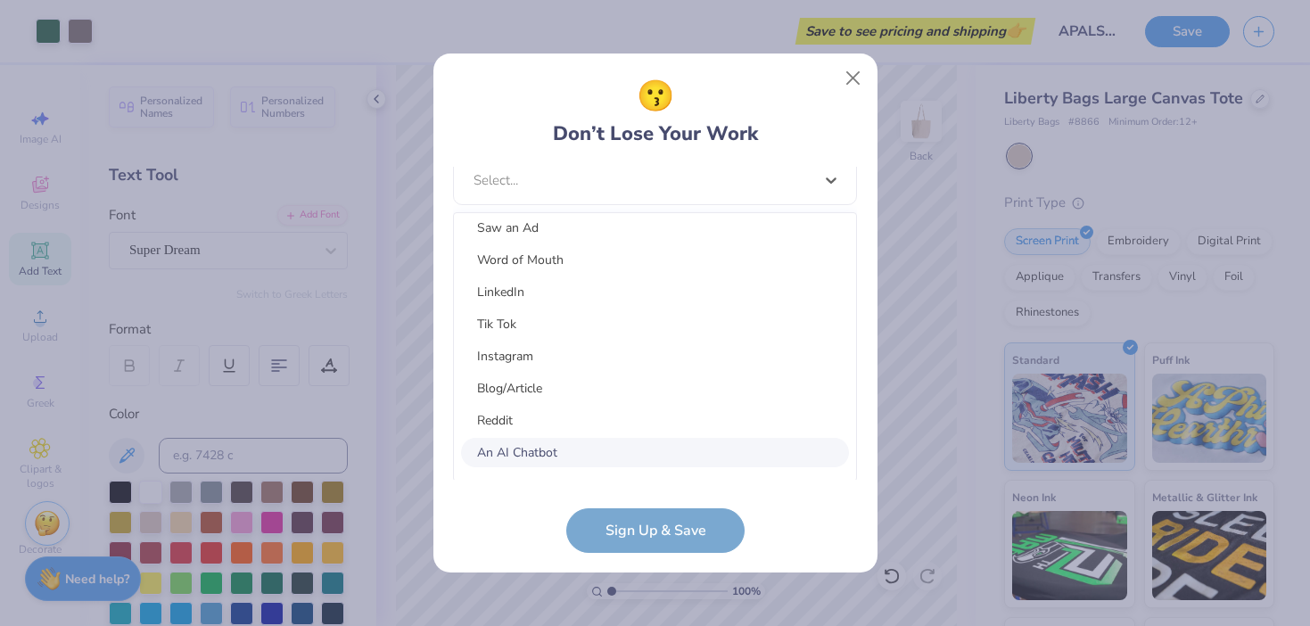
scroll to position [226, 0]
click at [558, 448] on div "Other" at bounding box center [655, 458] width 388 height 29
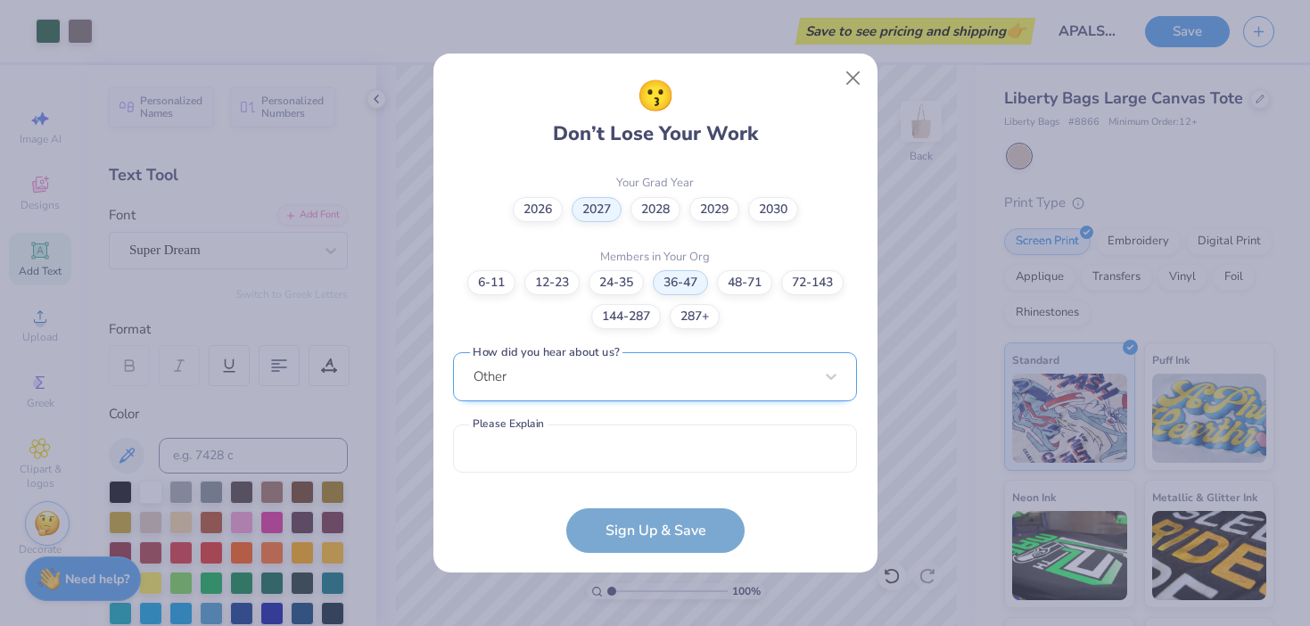
click at [604, 386] on div "Other" at bounding box center [655, 376] width 404 height 49
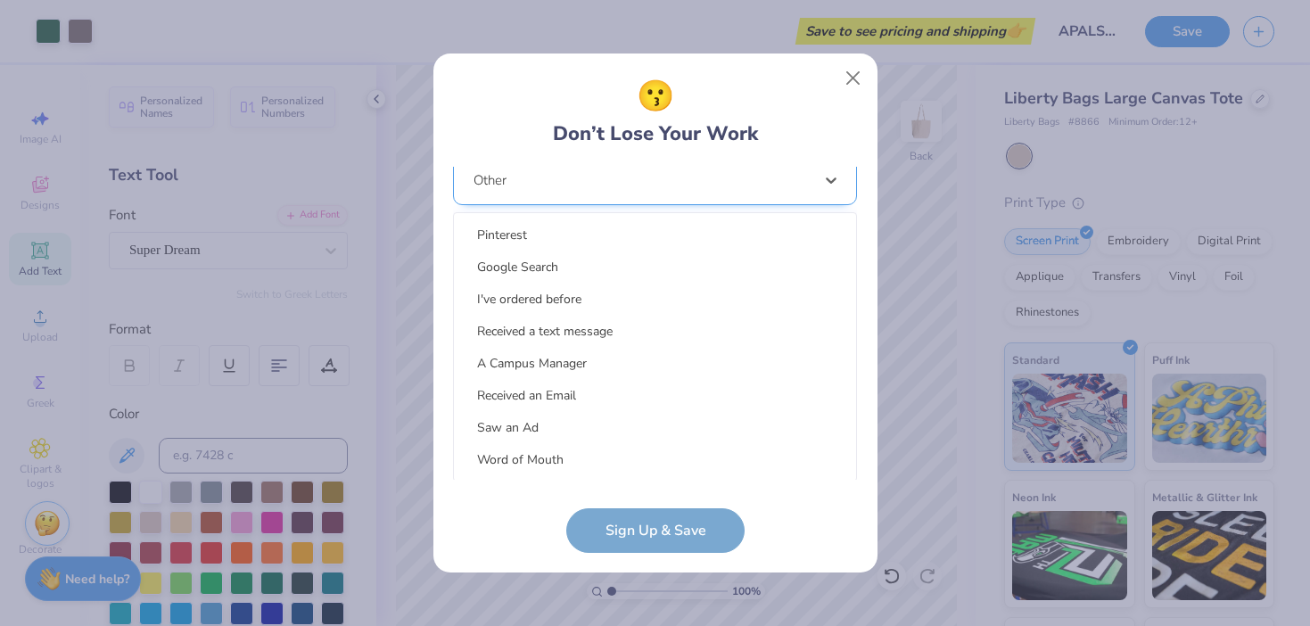
scroll to position [226, 0]
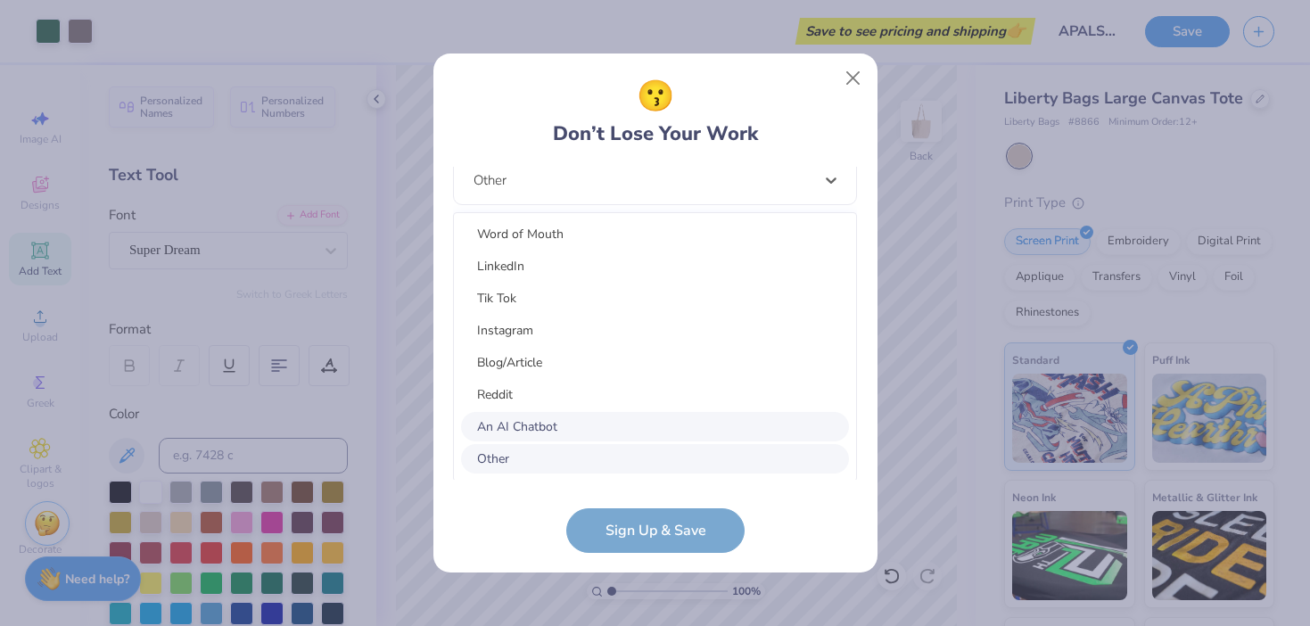
click at [603, 418] on div "An AI Chatbot" at bounding box center [655, 426] width 388 height 29
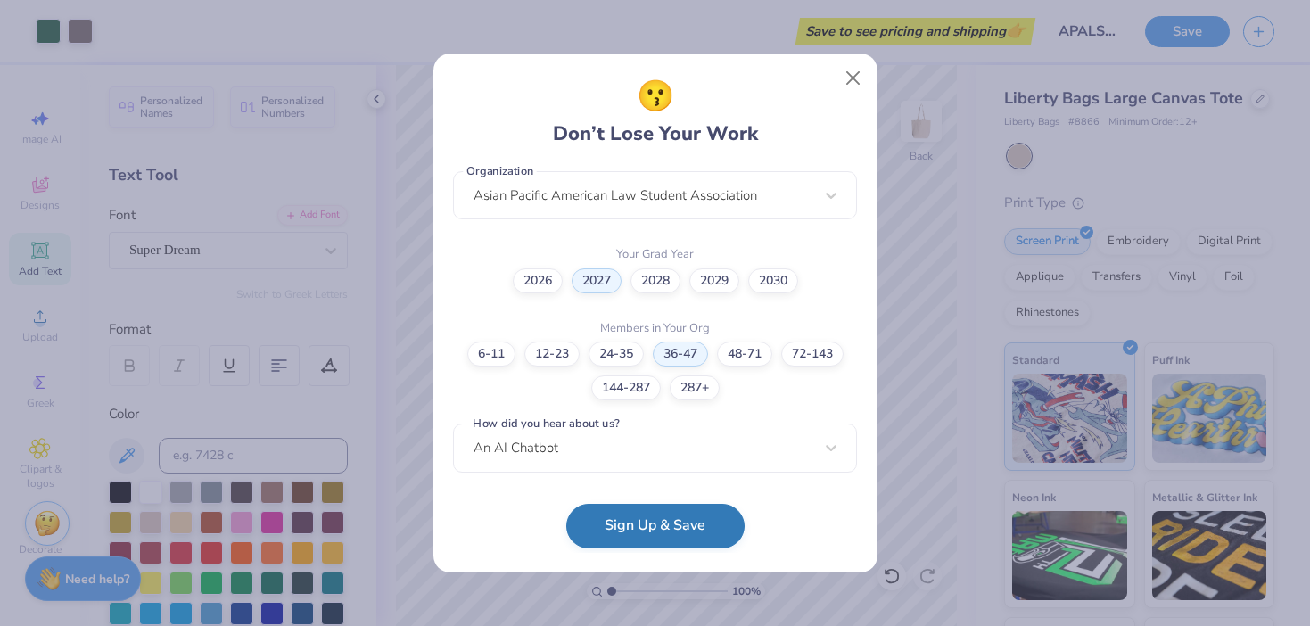
click at [652, 527] on button "Sign Up & Save" at bounding box center [655, 526] width 178 height 45
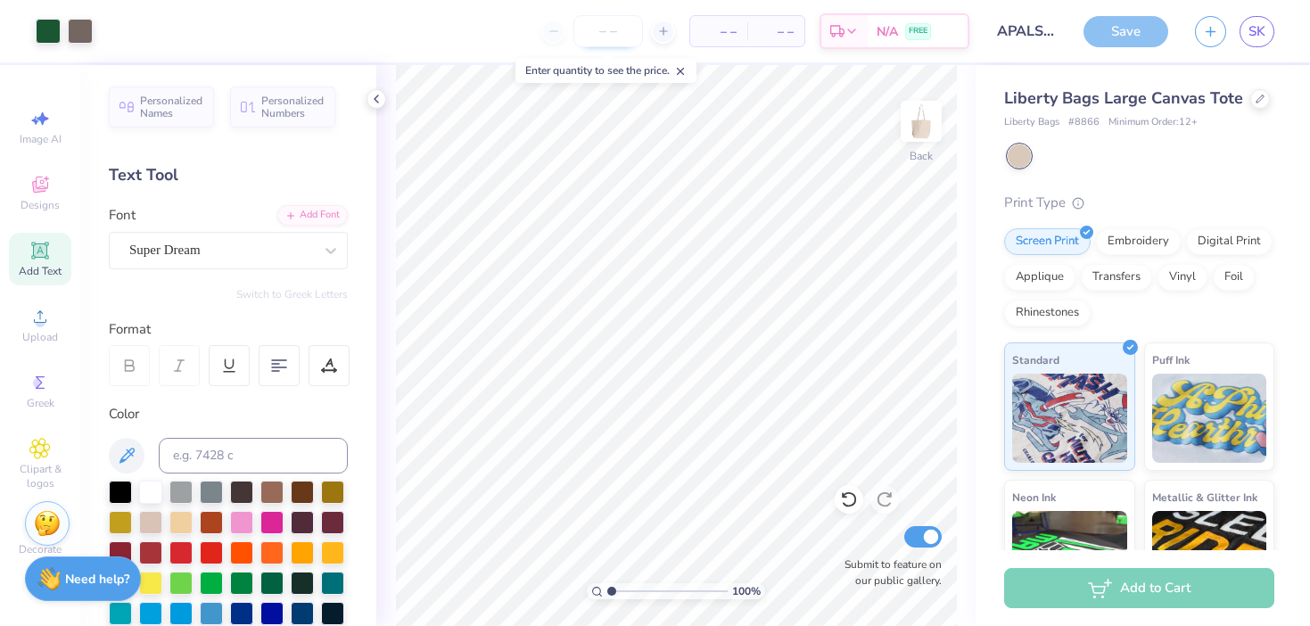
click at [612, 30] on input "number" at bounding box center [608, 31] width 70 height 32
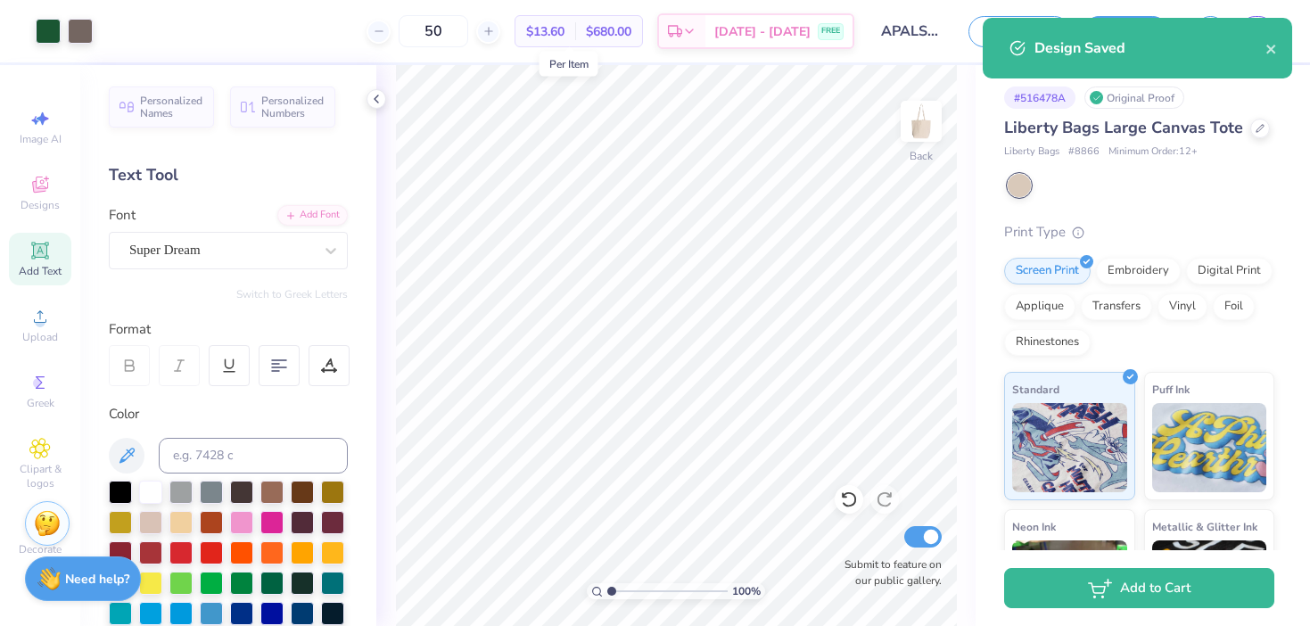
click at [564, 34] on span "$13.60" at bounding box center [545, 31] width 38 height 19
click at [414, 37] on div "50" at bounding box center [433, 31] width 134 height 32
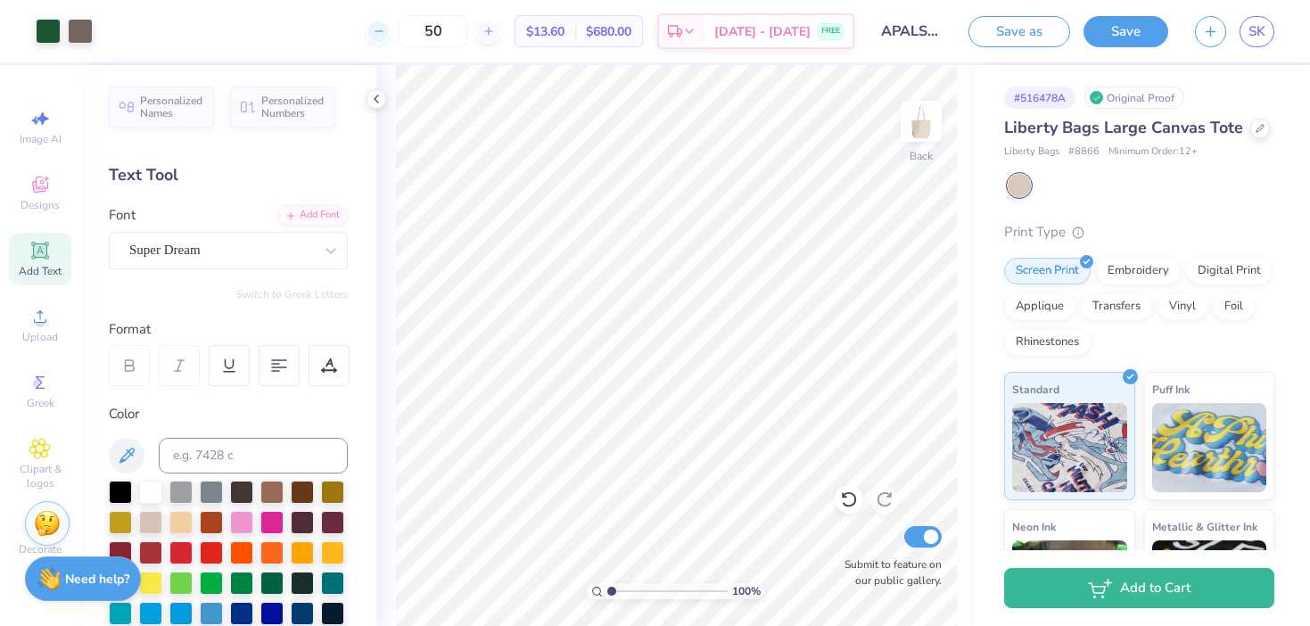
click at [390, 36] on div at bounding box center [378, 32] width 24 height 24
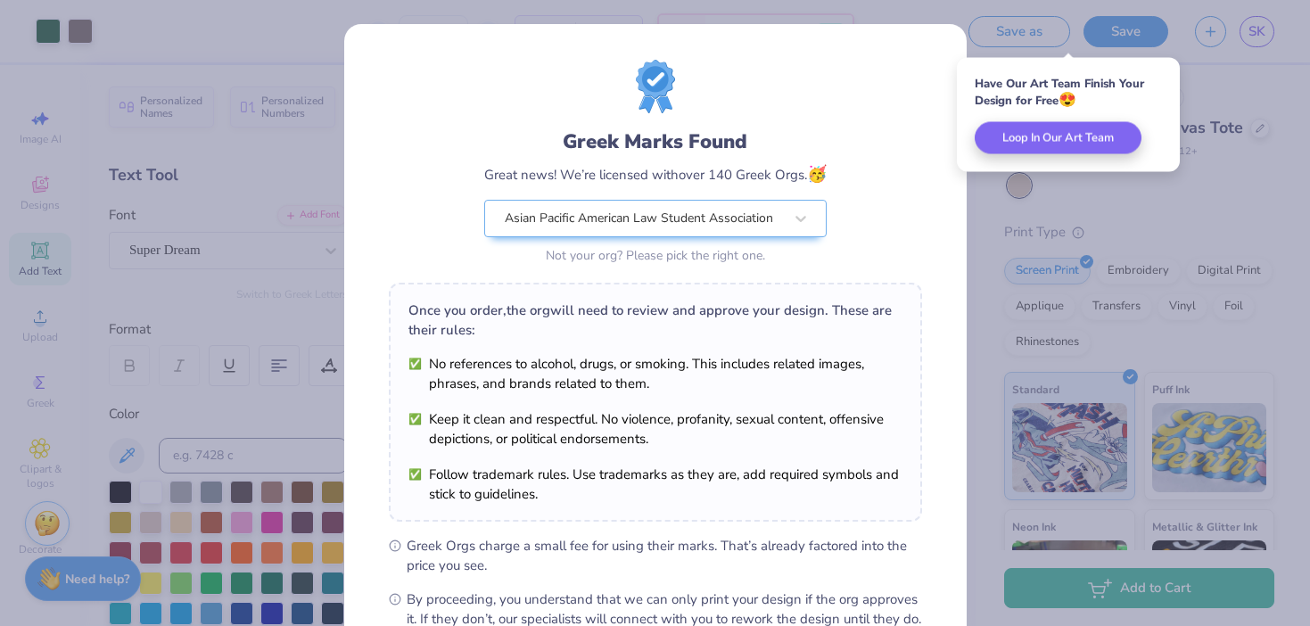
scroll to position [209, 0]
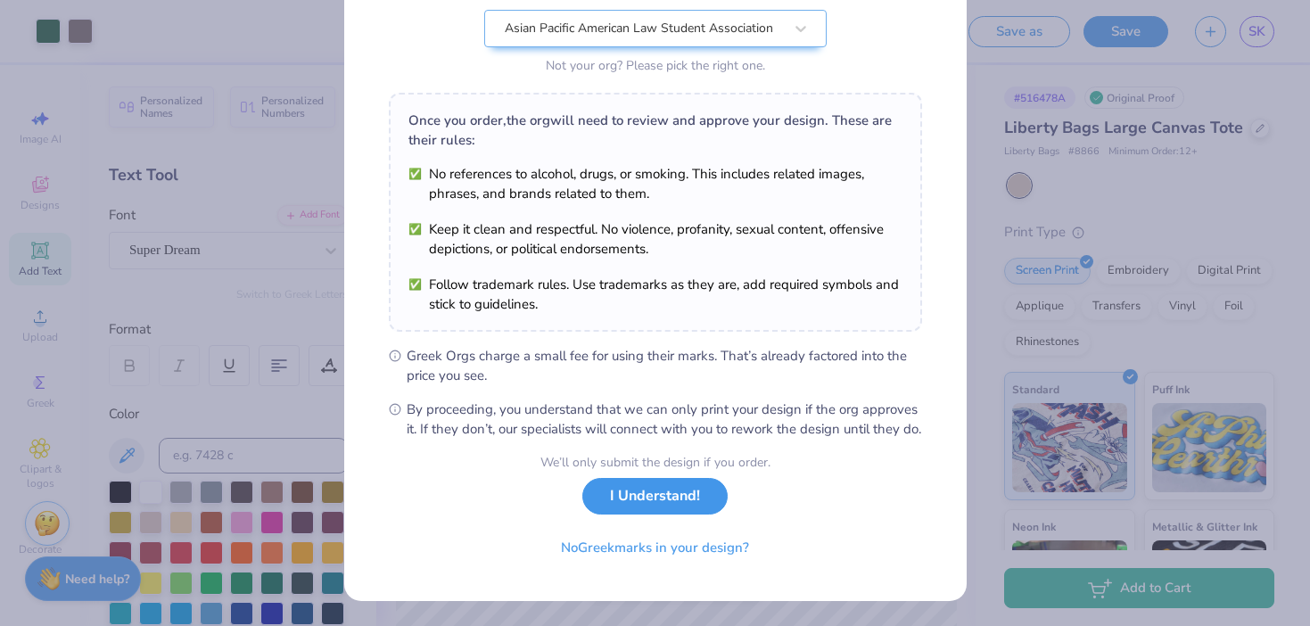
click at [702, 505] on button "I Understand!" at bounding box center [654, 496] width 145 height 37
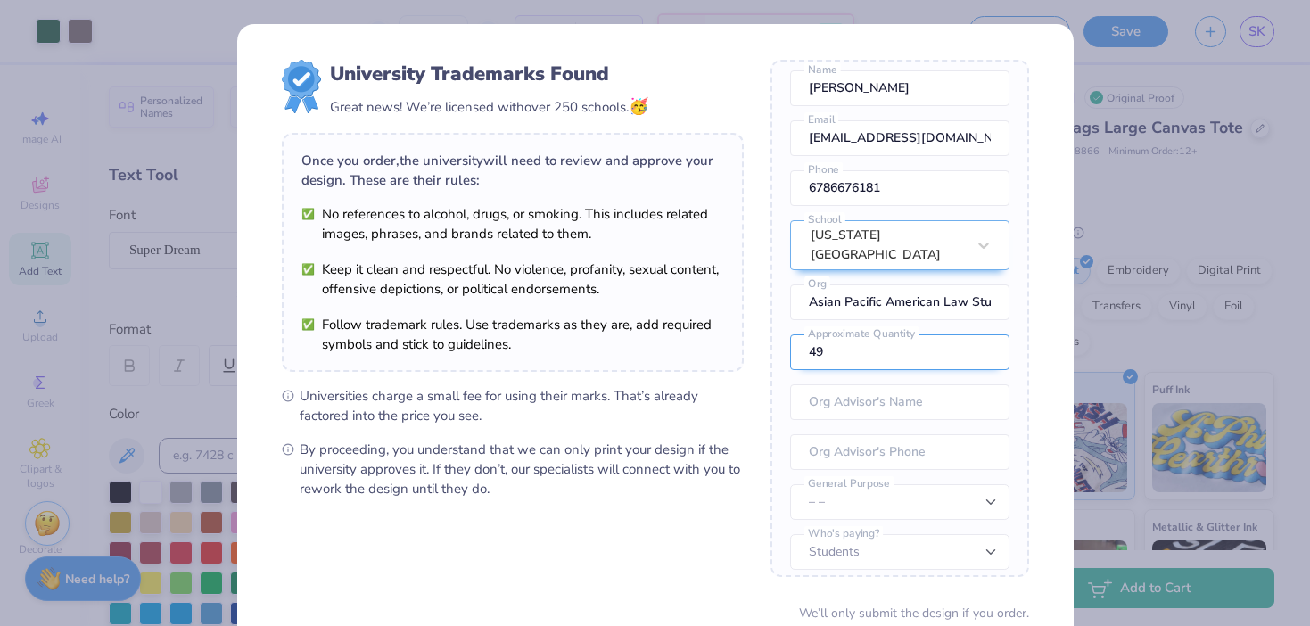
scroll to position [150, 0]
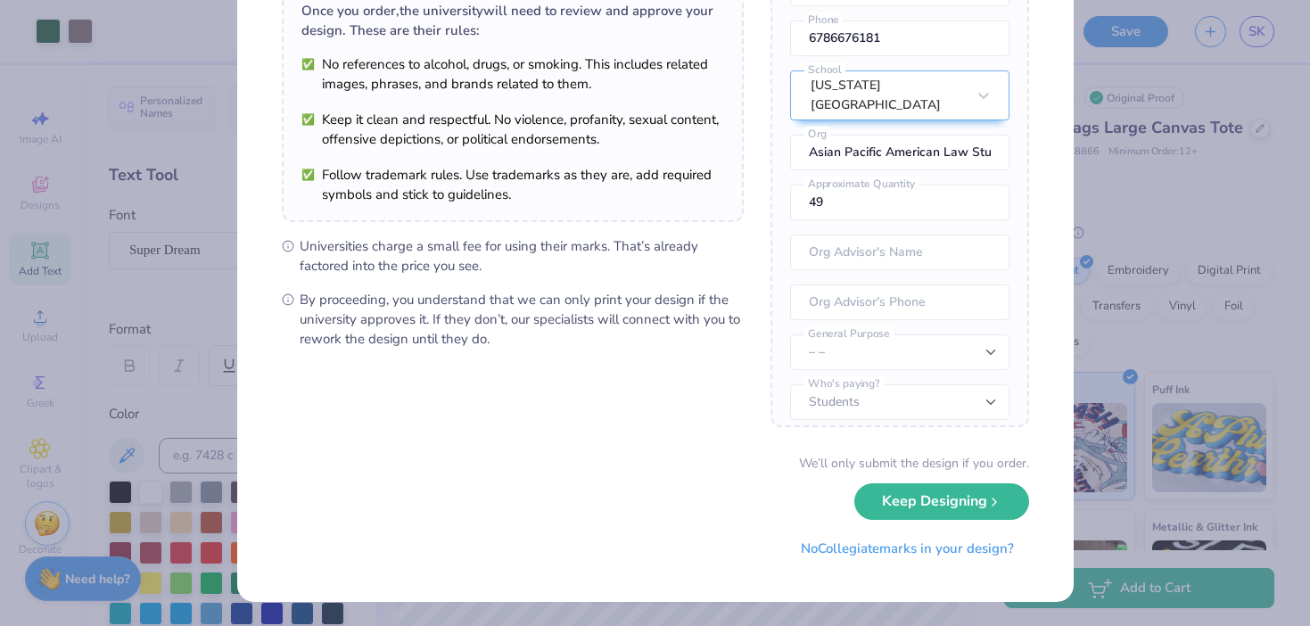
click at [1195, 285] on div "University Trademarks Found Great news! We’re licensed with over 250 schools. 🥳…" at bounding box center [655, 313] width 1310 height 626
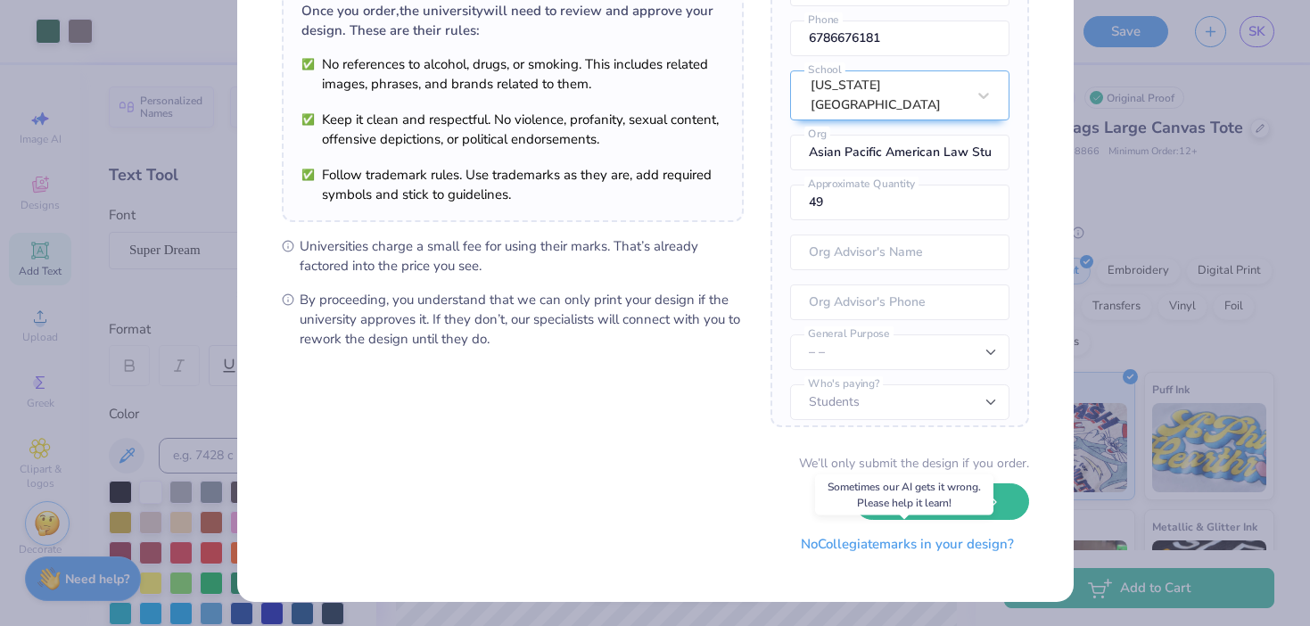
click at [888, 547] on button "No Collegiate marks in your design?" at bounding box center [906, 544] width 243 height 37
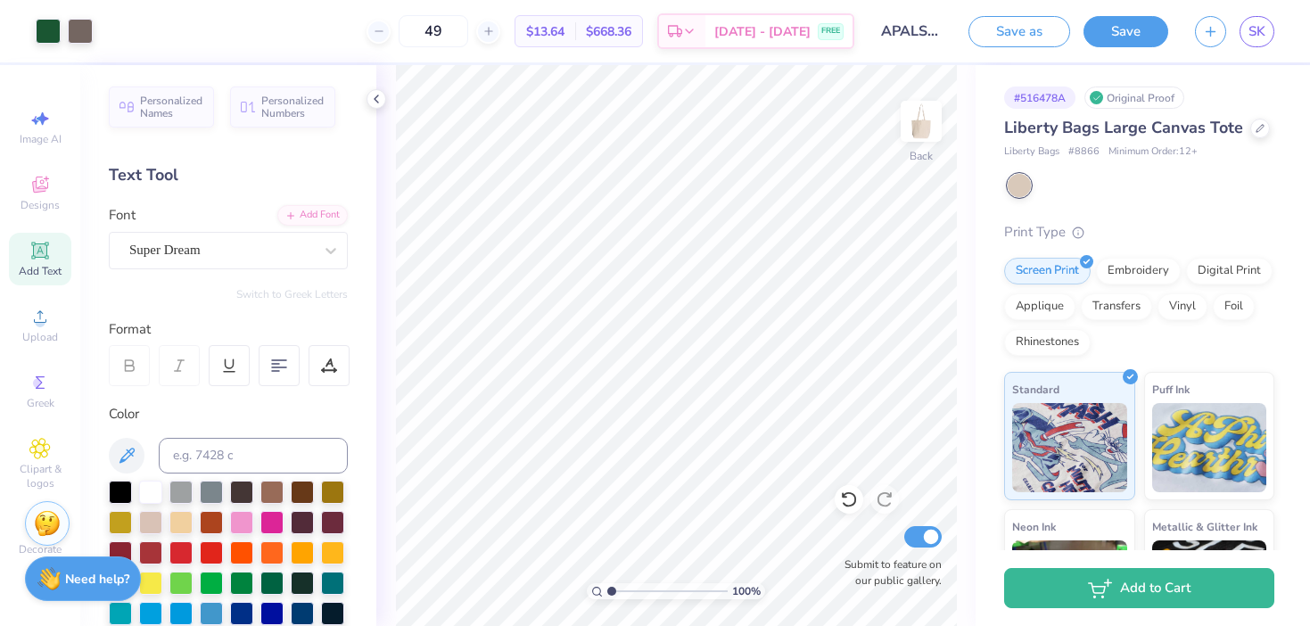
click at [564, 28] on span "$13.64" at bounding box center [545, 31] width 38 height 19
click at [414, 31] on div "49" at bounding box center [433, 31] width 134 height 32
click at [390, 32] on div at bounding box center [378, 32] width 24 height 24
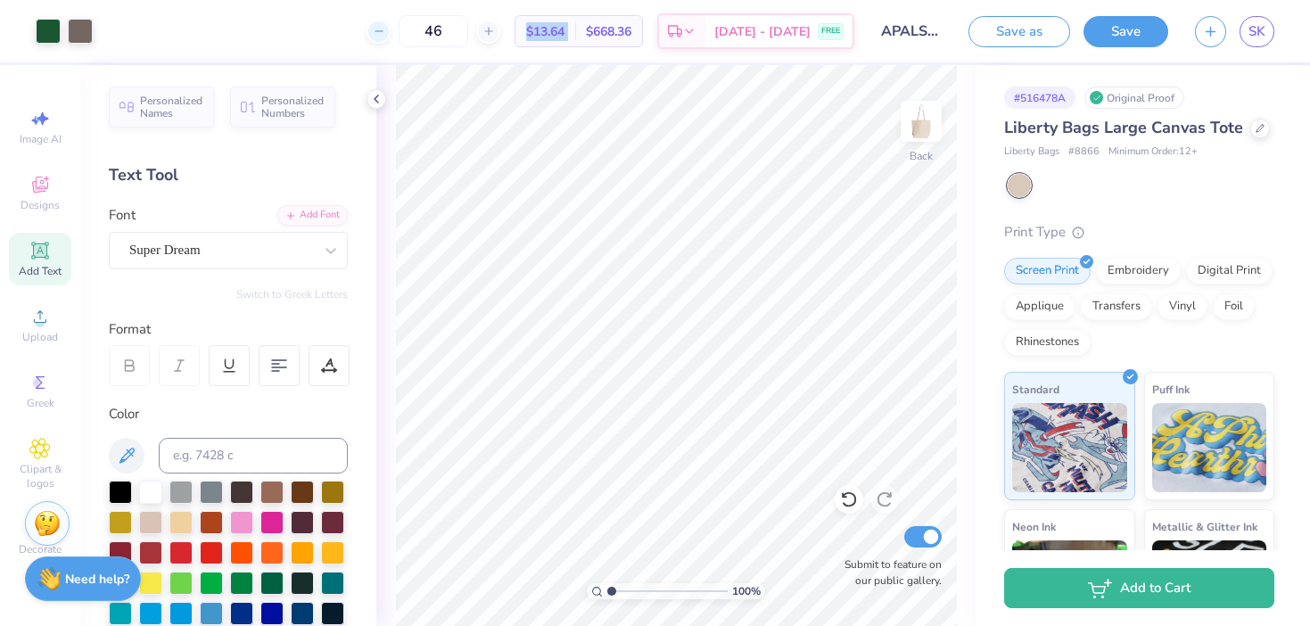
click at [390, 32] on div at bounding box center [378, 32] width 24 height 24
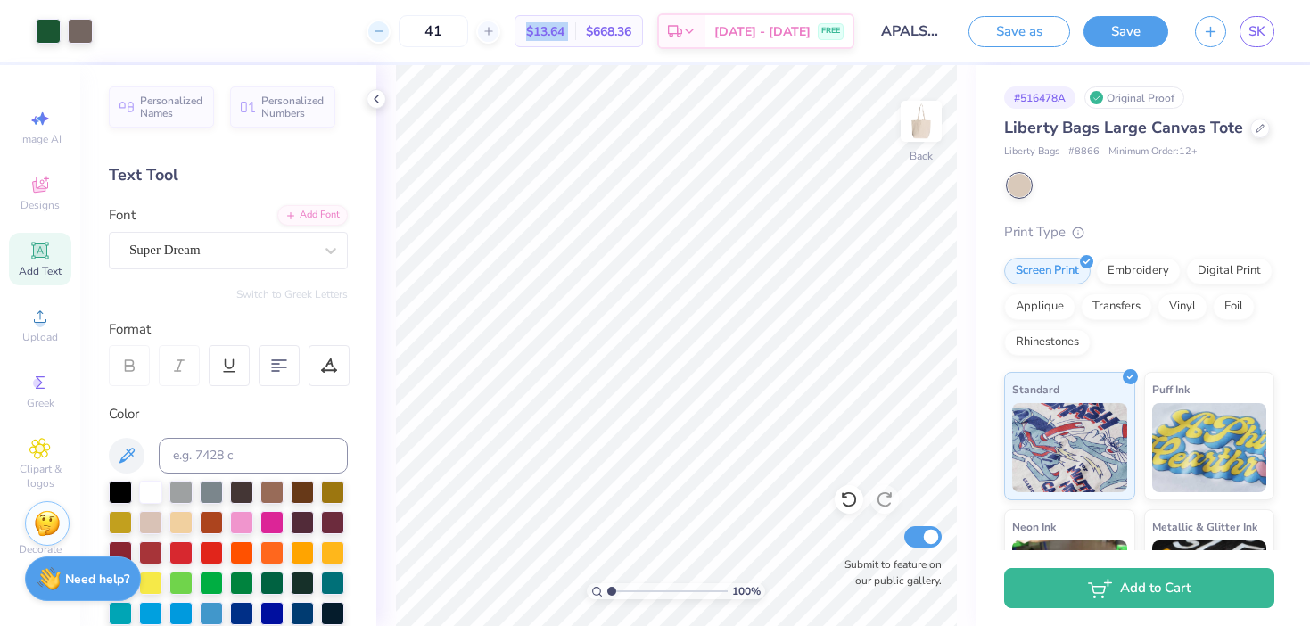
click at [390, 32] on div at bounding box center [378, 32] width 24 height 24
click at [654, 54] on div "40 $15.85 Per Item $634.00 Total Est. Delivery [DATE] - [DATE] FREE" at bounding box center [480, 31] width 748 height 62
click at [631, 31] on span "$634.00" at bounding box center [608, 31] width 45 height 19
click at [468, 31] on input "40" at bounding box center [433, 31] width 70 height 32
type input "4"
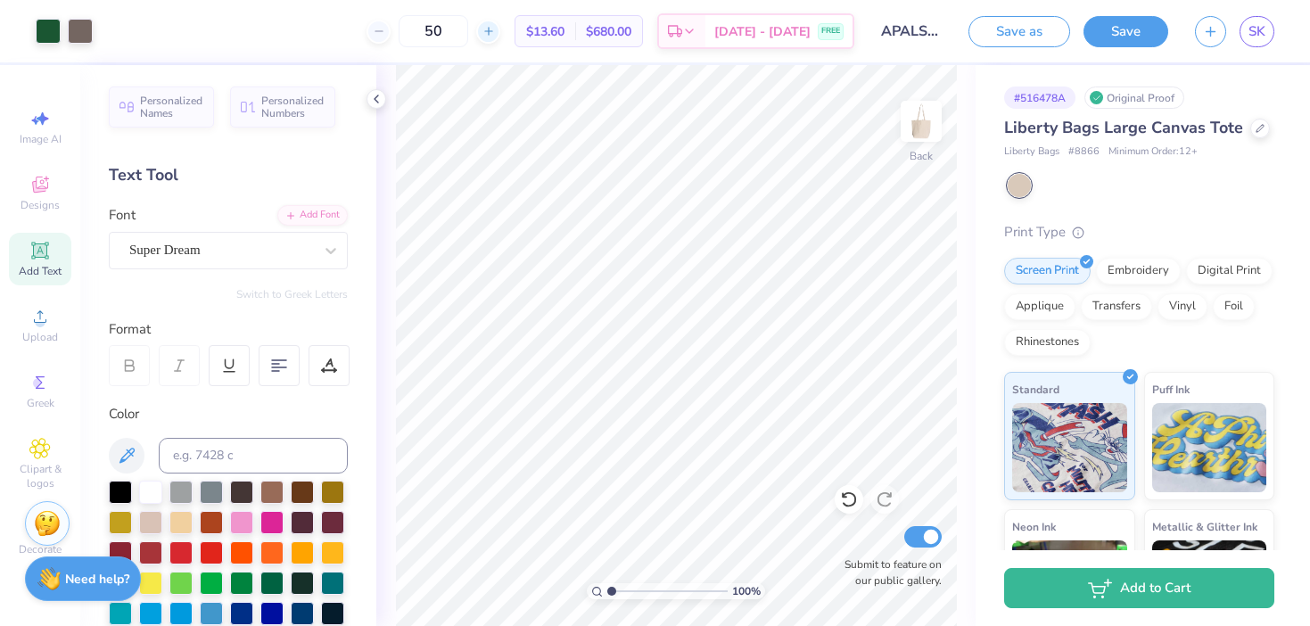
click at [495, 36] on icon at bounding box center [488, 31] width 12 height 12
click at [390, 36] on div at bounding box center [378, 32] width 24 height 24
click at [631, 29] on span "$680.00" at bounding box center [608, 31] width 45 height 19
click at [631, 32] on span "$680.00" at bounding box center [608, 31] width 45 height 19
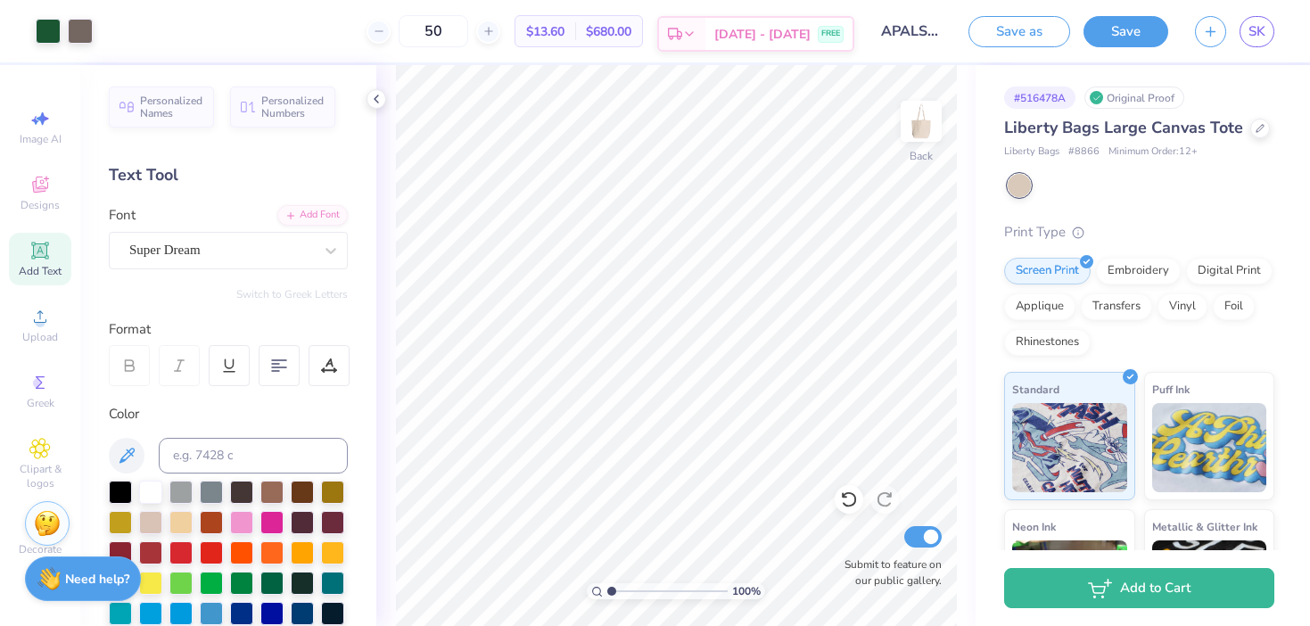
click at [705, 33] on div "Est. Delivery" at bounding box center [682, 34] width 46 height 32
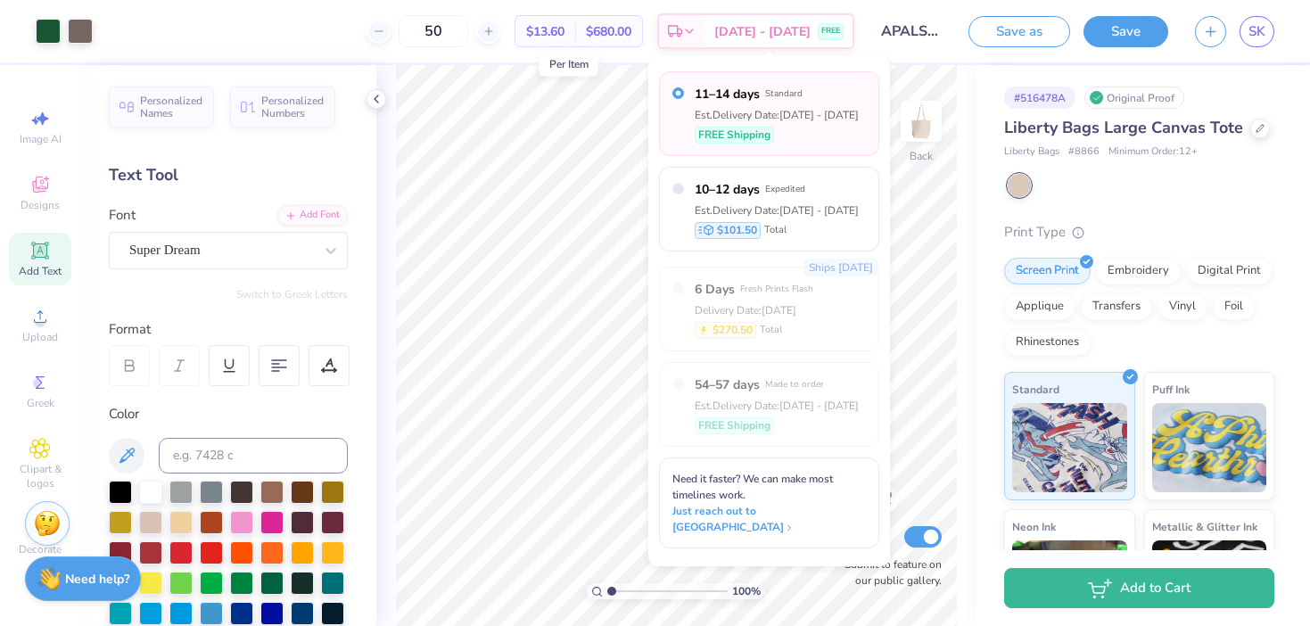
click at [564, 34] on span "$13.60" at bounding box center [545, 31] width 38 height 19
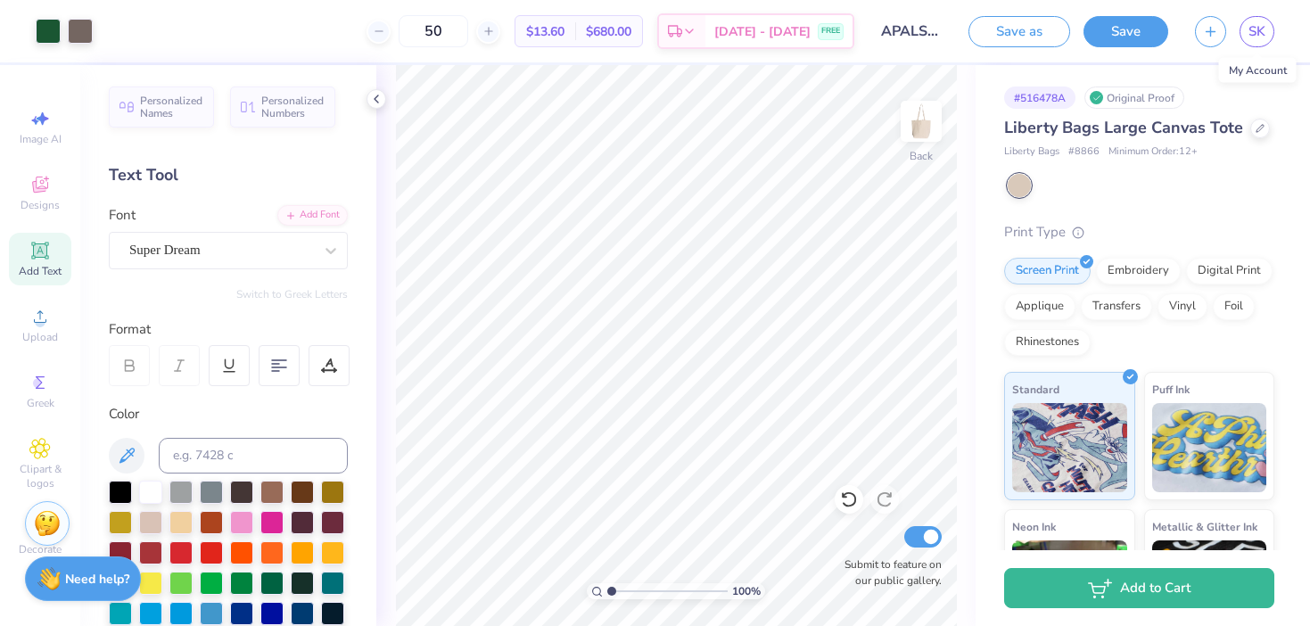
click at [1272, 19] on div "SK" at bounding box center [1256, 31] width 35 height 31
click at [1249, 37] on span "SK" at bounding box center [1256, 31] width 17 height 21
click at [631, 36] on span "$680.00" at bounding box center [608, 31] width 45 height 19
click at [630, 37] on span "$680.00" at bounding box center [608, 31] width 45 height 19
click at [465, 37] on input "50" at bounding box center [433, 31] width 70 height 32
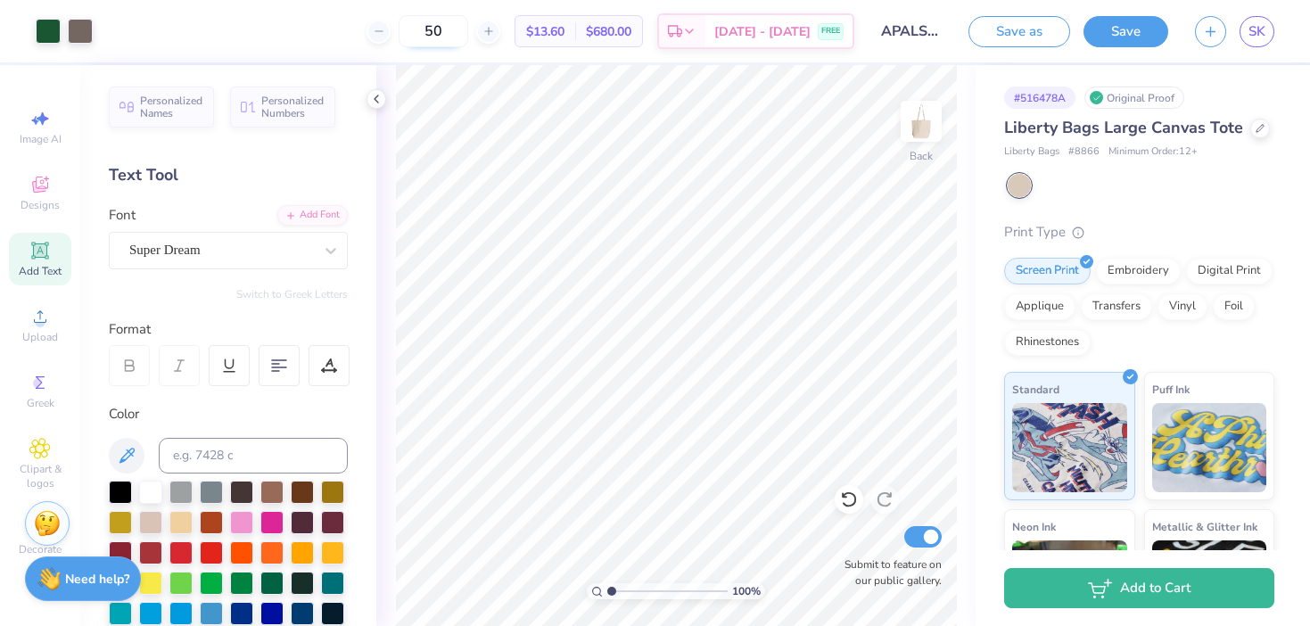
click at [464, 37] on input "50" at bounding box center [433, 31] width 70 height 32
drag, startPoint x: 460, startPoint y: 33, endPoint x: 422, endPoint y: 31, distance: 38.4
click at [421, 32] on input "50" at bounding box center [433, 31] width 70 height 32
click at [495, 33] on icon at bounding box center [488, 31] width 12 height 12
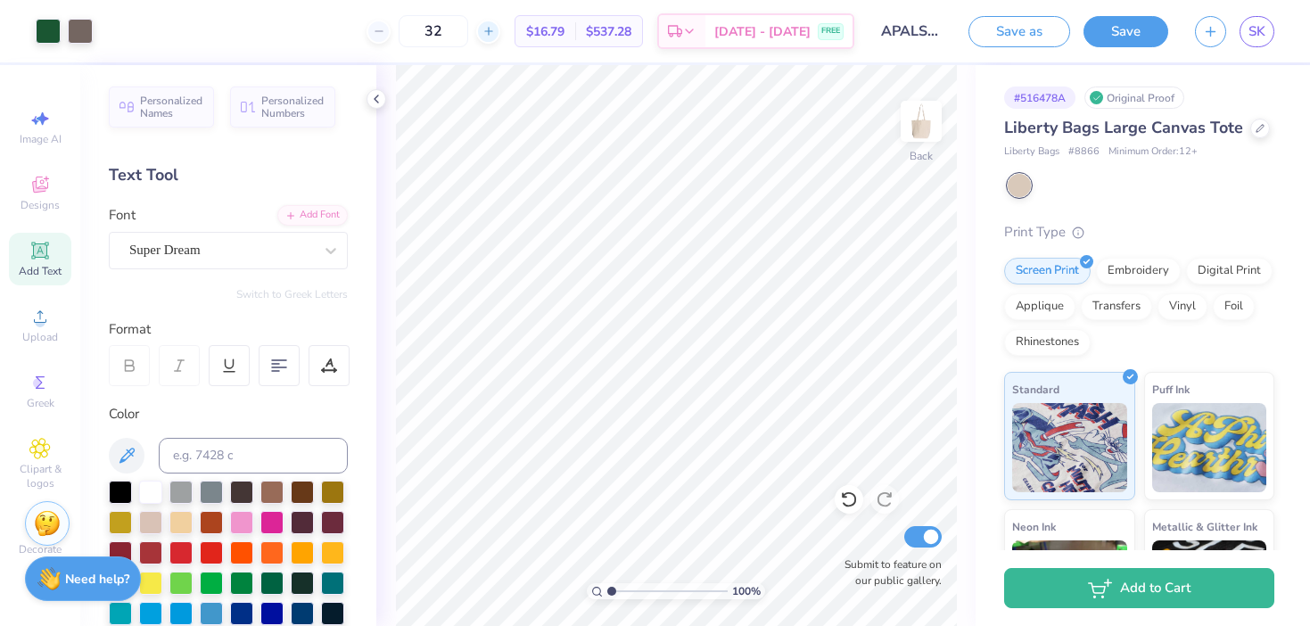
click at [495, 33] on icon at bounding box center [488, 31] width 12 height 12
click at [495, 32] on icon at bounding box center [488, 31] width 12 height 12
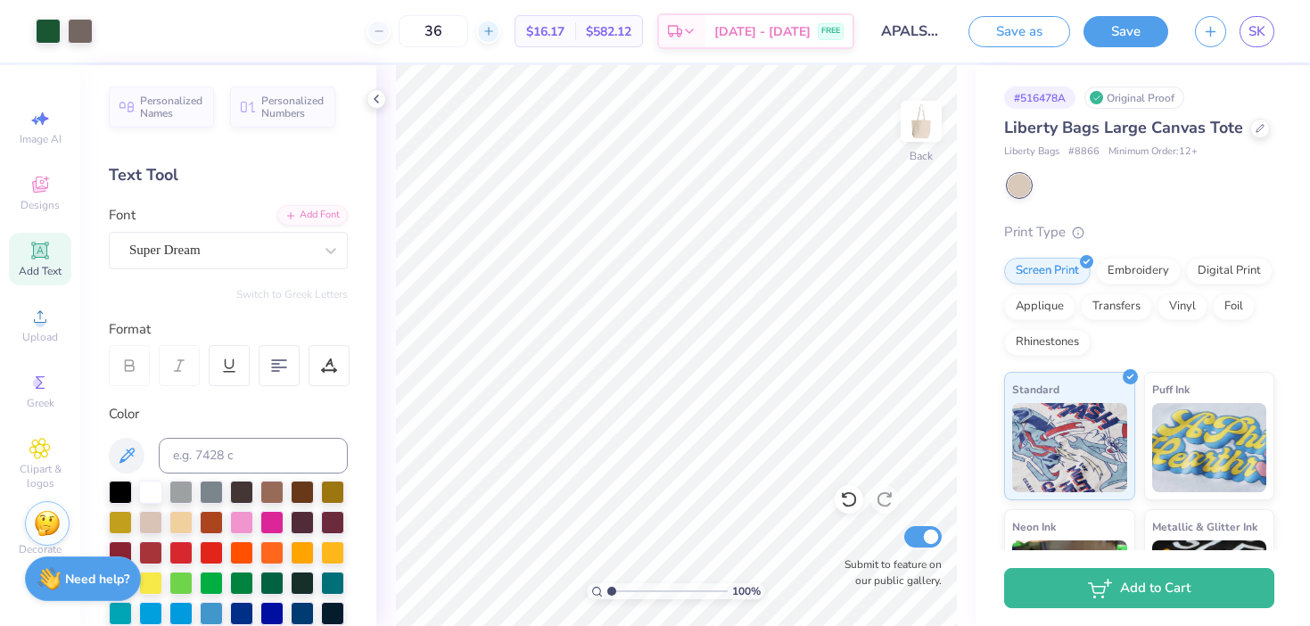
type input "37"
click at [617, 31] on span "$595.33" at bounding box center [608, 31] width 45 height 19
